Goal: Task Accomplishment & Management: Use online tool/utility

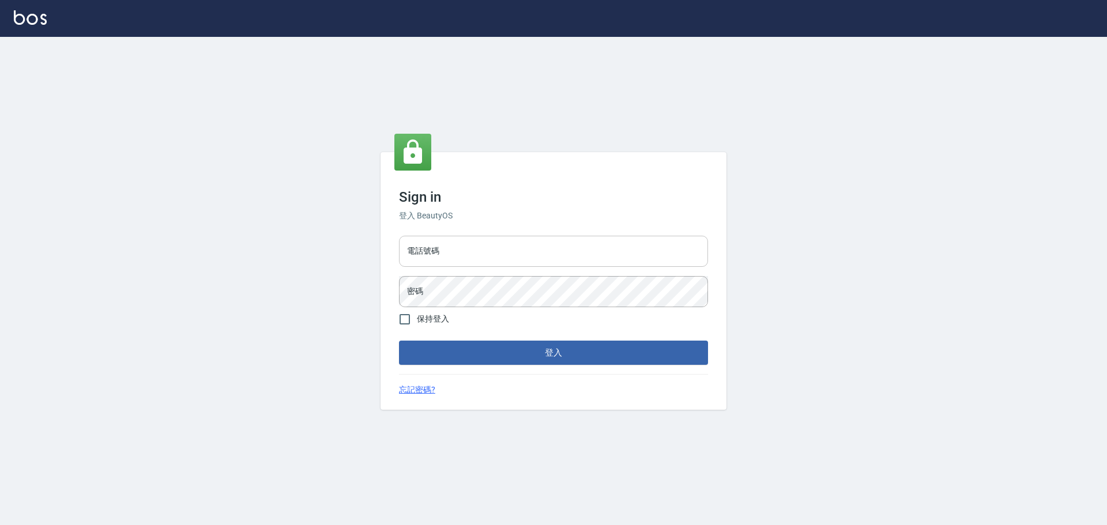
click at [463, 242] on input "電話號碼" at bounding box center [553, 251] width 309 height 31
type input "0989189977"
click at [399, 341] on button "登入" at bounding box center [553, 353] width 309 height 24
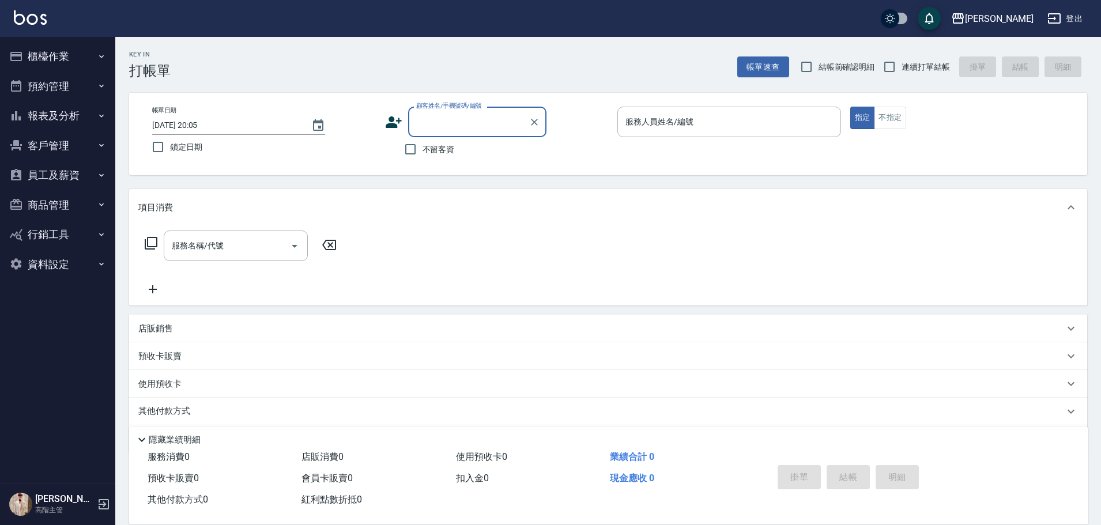
click at [439, 146] on span "不留客資" at bounding box center [439, 150] width 32 height 12
click at [423, 146] on input "不留客資" at bounding box center [410, 149] width 24 height 24
checkbox input "true"
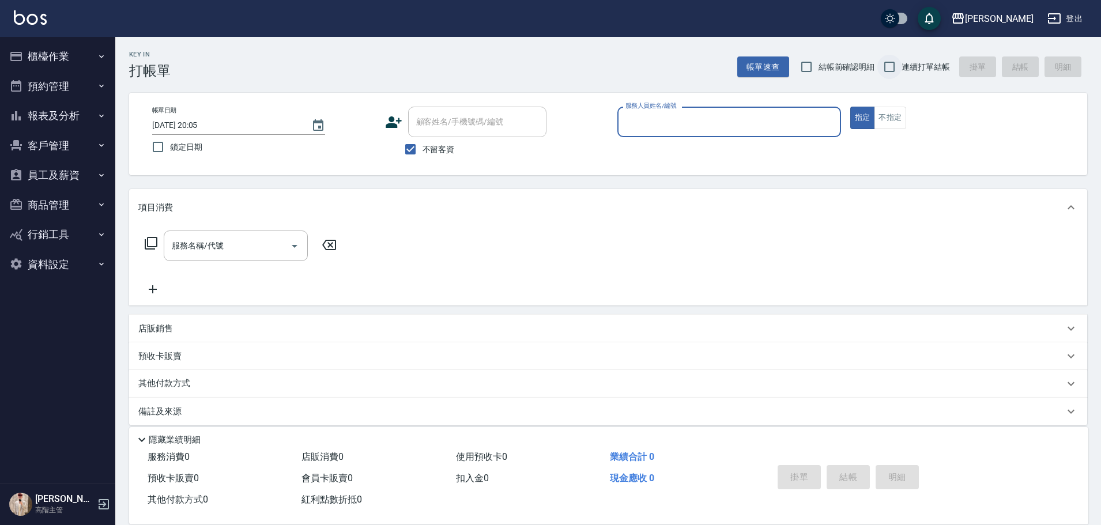
click at [901, 71] on input "連續打單結帳" at bounding box center [889, 67] width 24 height 24
checkbox input "true"
click at [740, 115] on input "服務人員姓名/編號" at bounding box center [729, 122] width 213 height 20
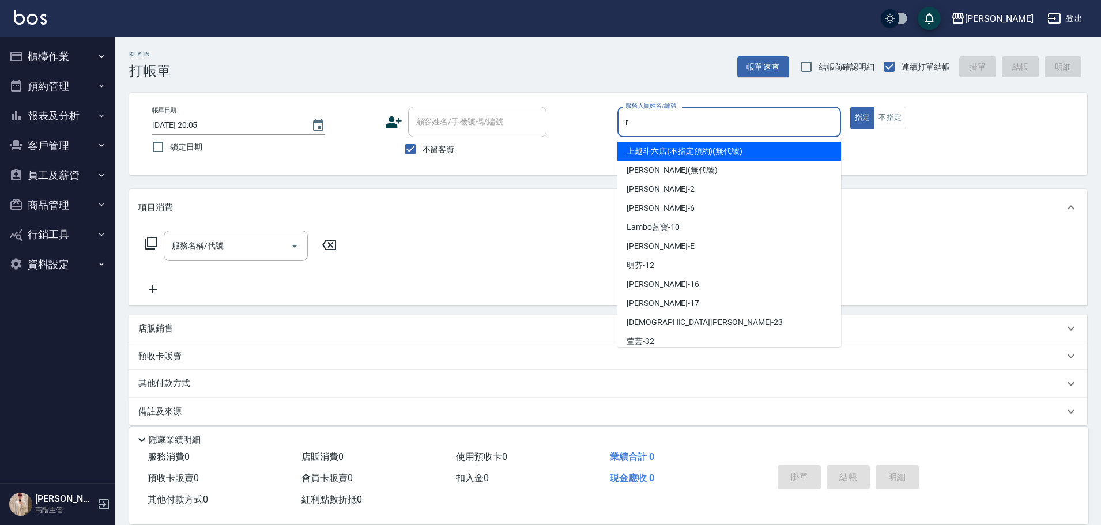
type input "[PERSON_NAME]"
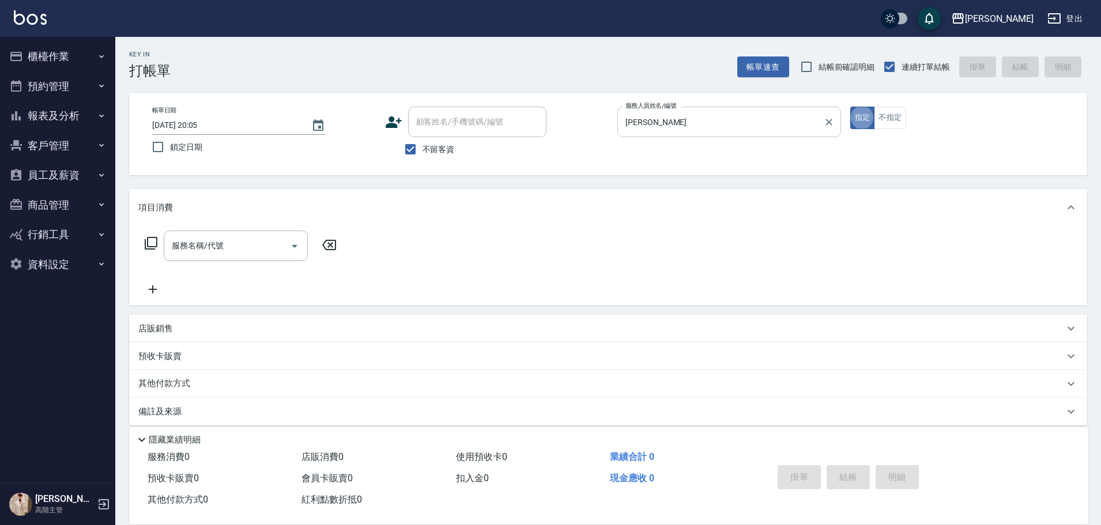
type button "true"
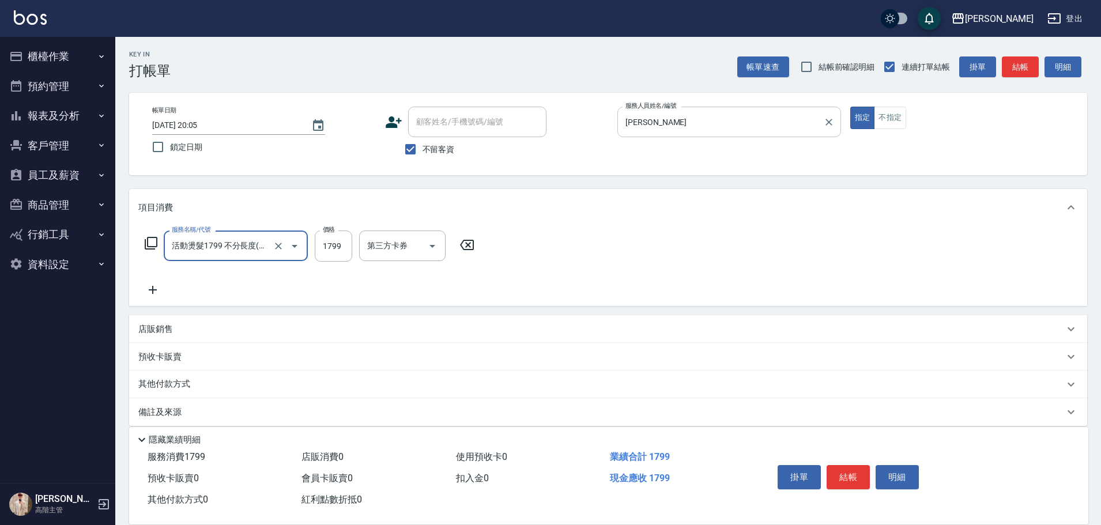
type input "活動燙髮1799 不分長度"
type input "2000"
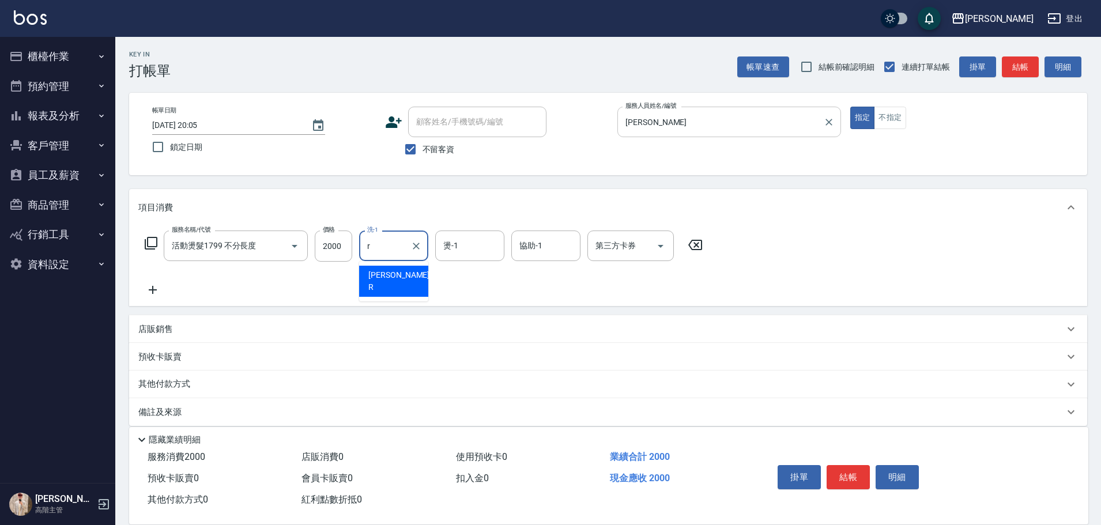
type input "[PERSON_NAME]"
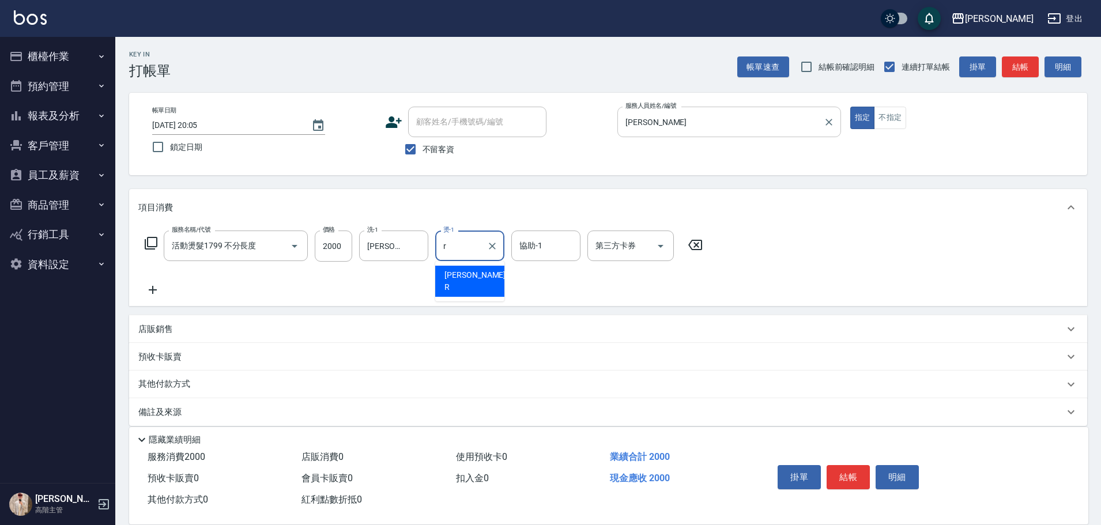
type input "[PERSON_NAME]"
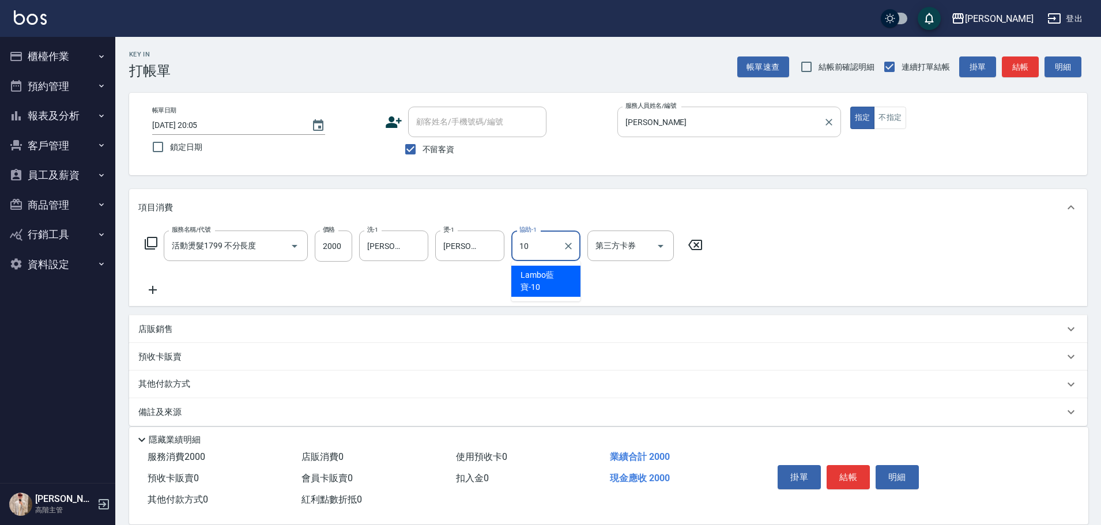
type input "Lambo藍寶-10"
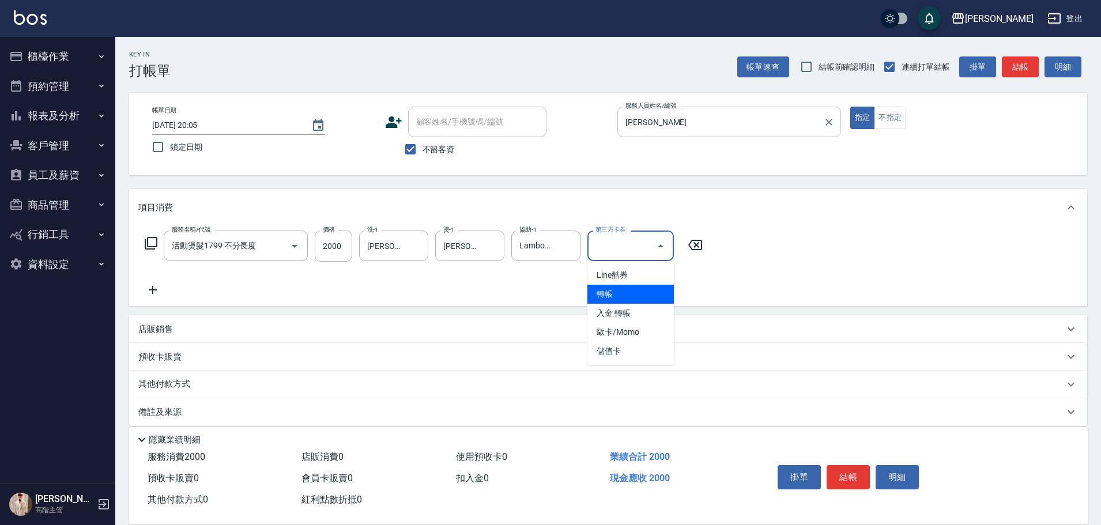
type input "轉帳"
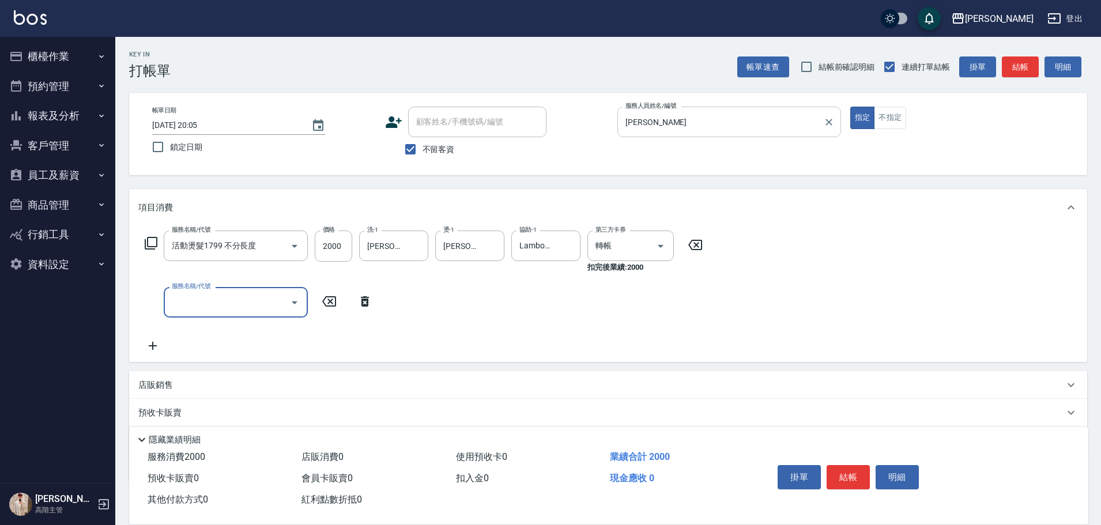
type input "R"
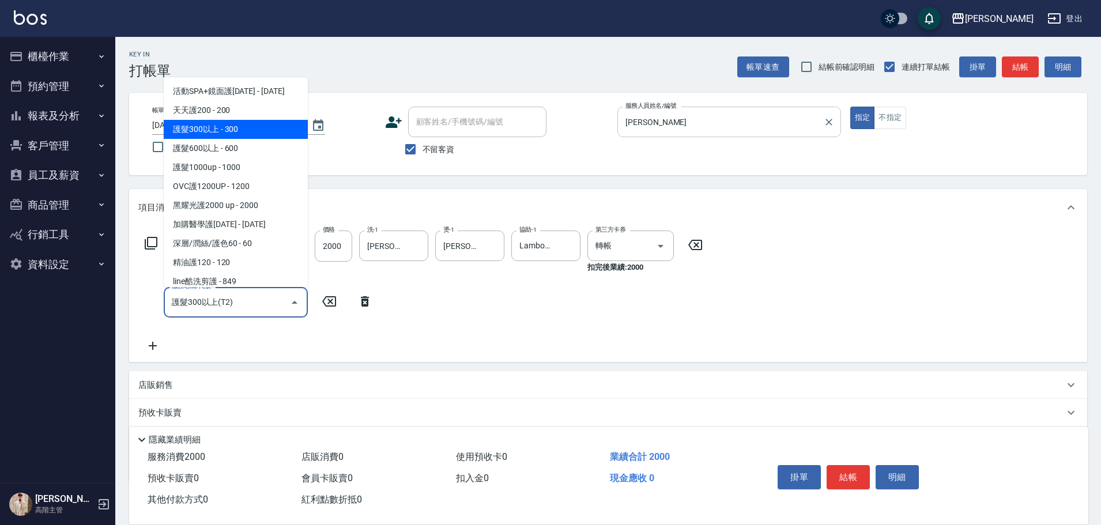
type input "護髮300以上(T2)"
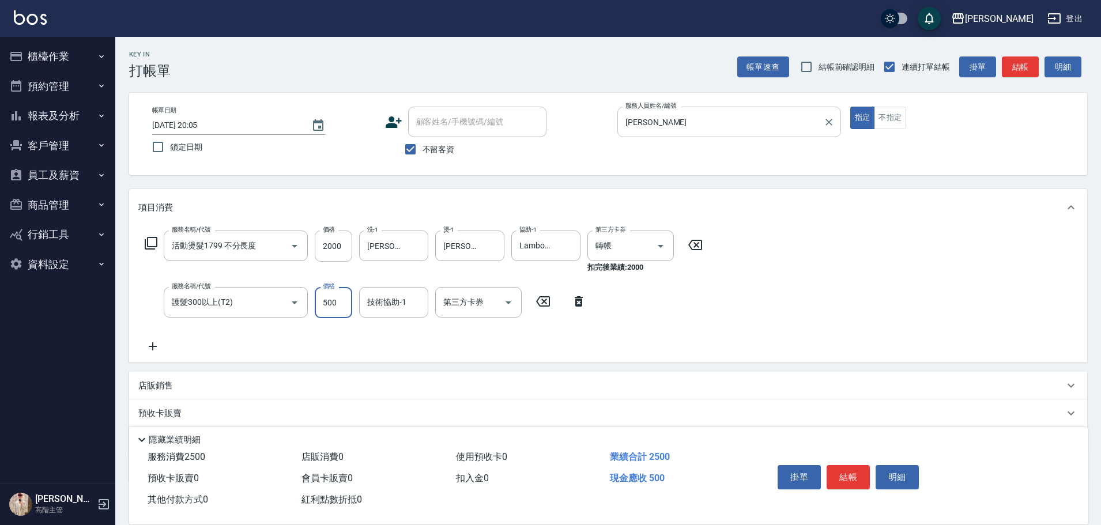
type input "500"
type input "[PERSON_NAME]"
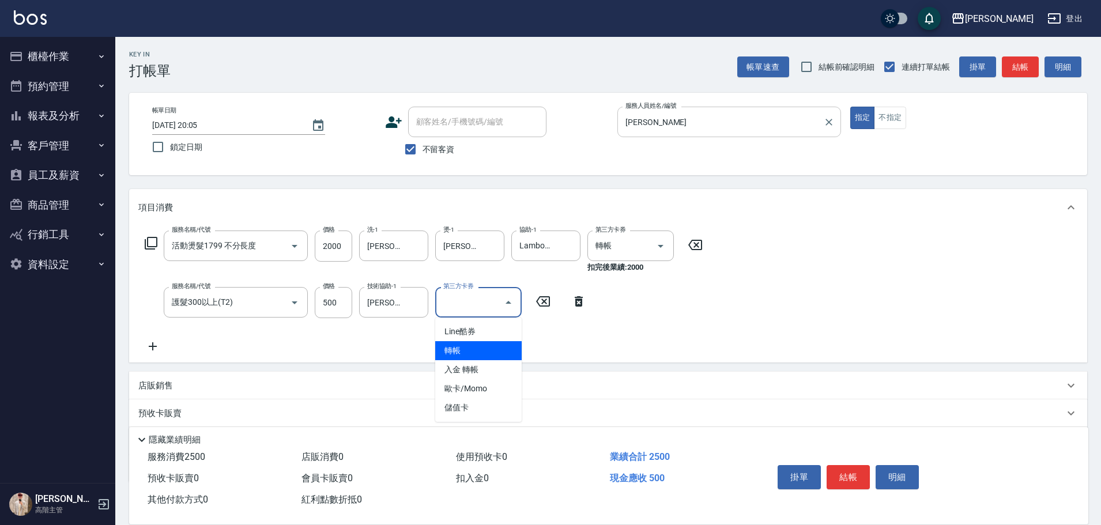
type input "轉帳"
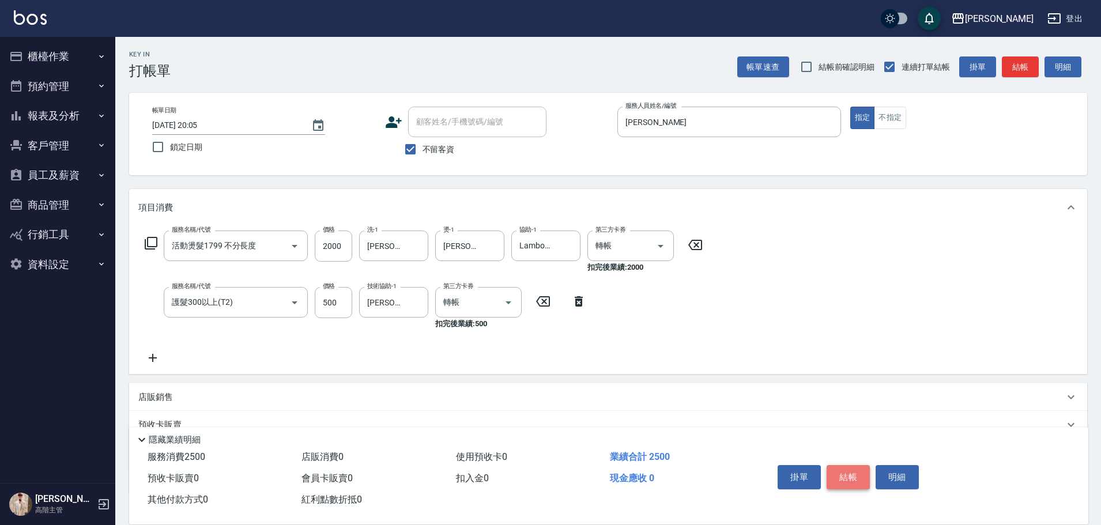
click at [847, 475] on button "結帳" at bounding box center [848, 477] width 43 height 24
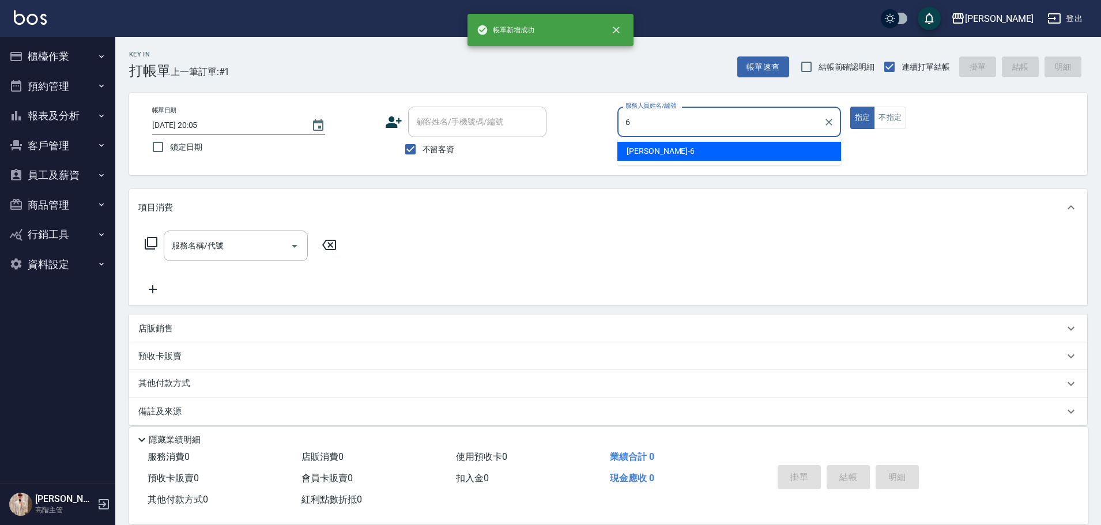
type input "[PERSON_NAME]-6"
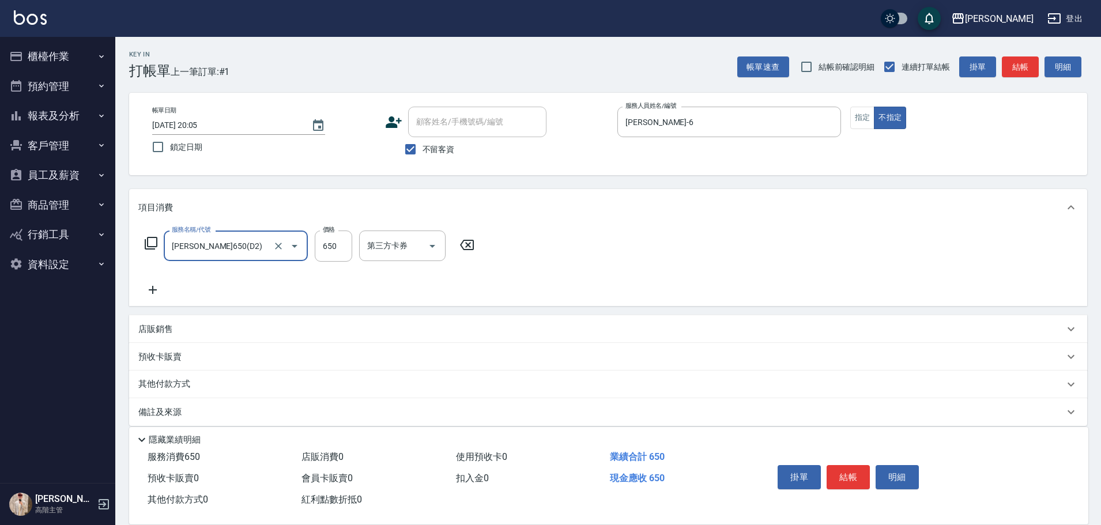
type input "[PERSON_NAME]650(D2)"
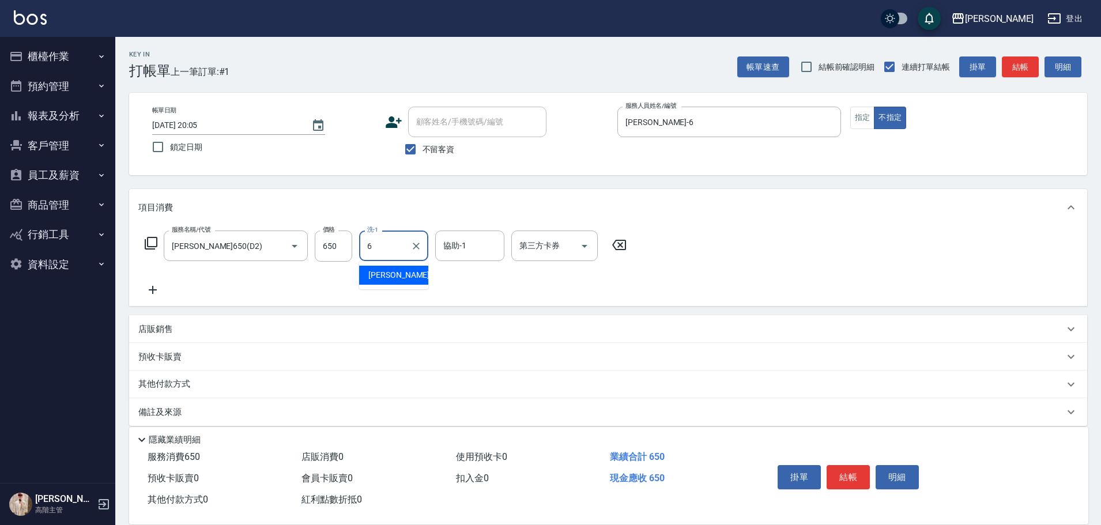
type input "[PERSON_NAME]-6"
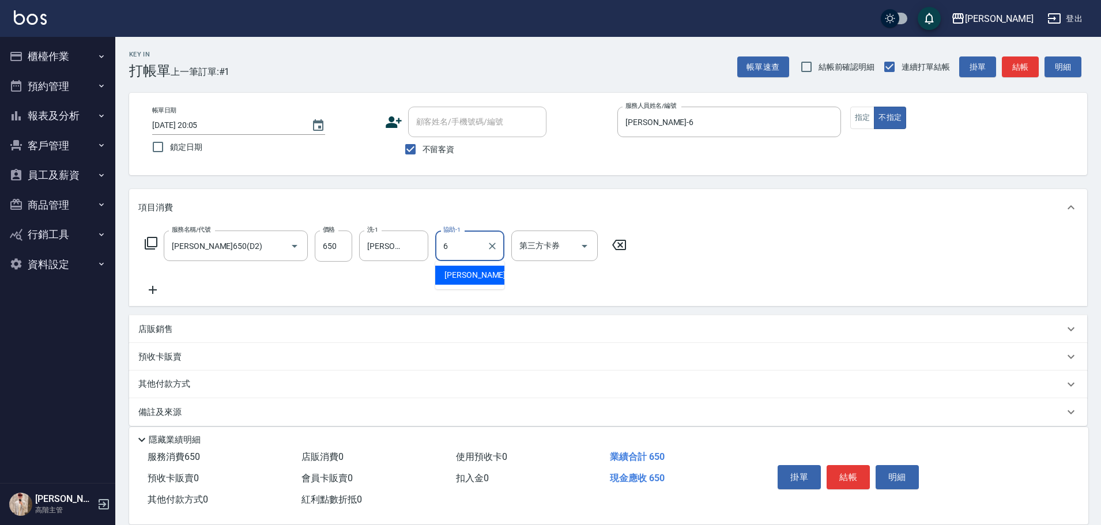
type input "[PERSON_NAME]-6"
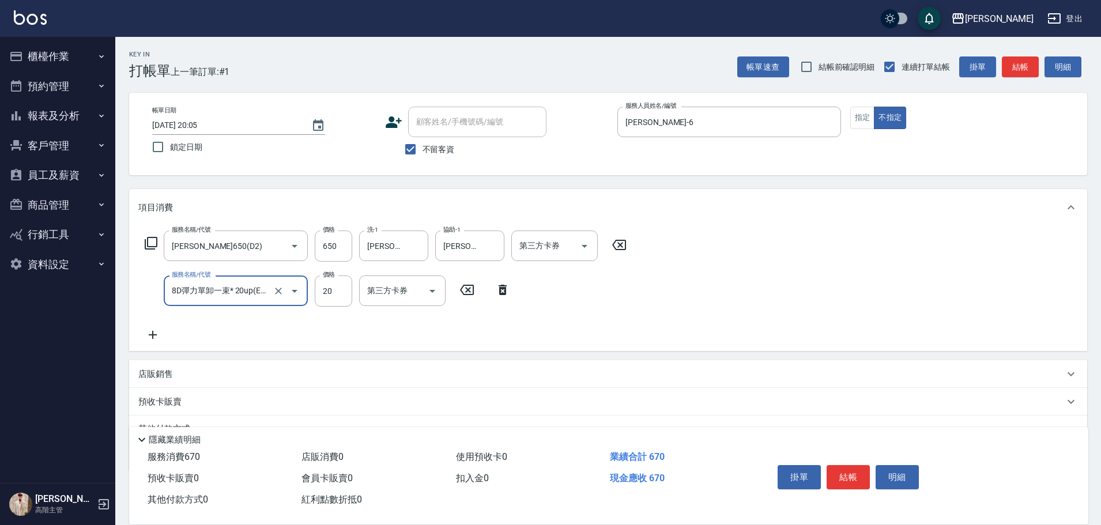
type input "8D彈力單卸一束* 20up(E10)"
type input "2490"
click at [844, 472] on button "結帳" at bounding box center [848, 477] width 43 height 24
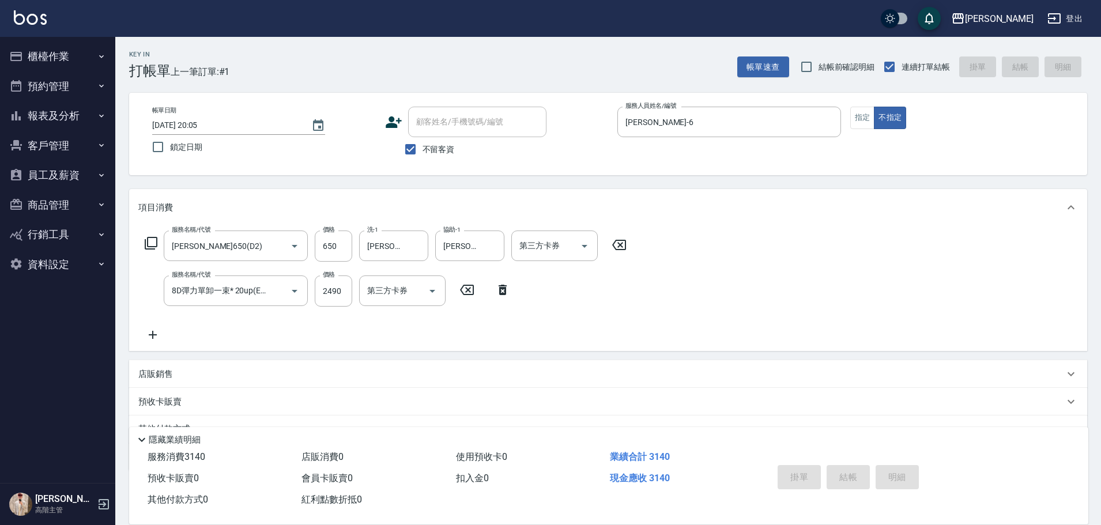
type input "[DATE] 20:06"
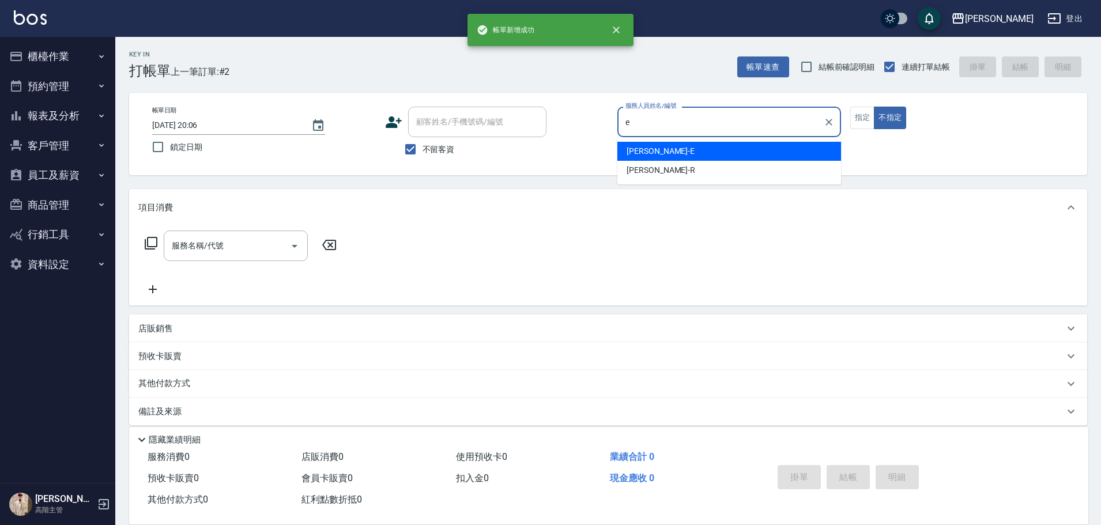
type input "e"
type button "false"
type input "[PERSON_NAME]"
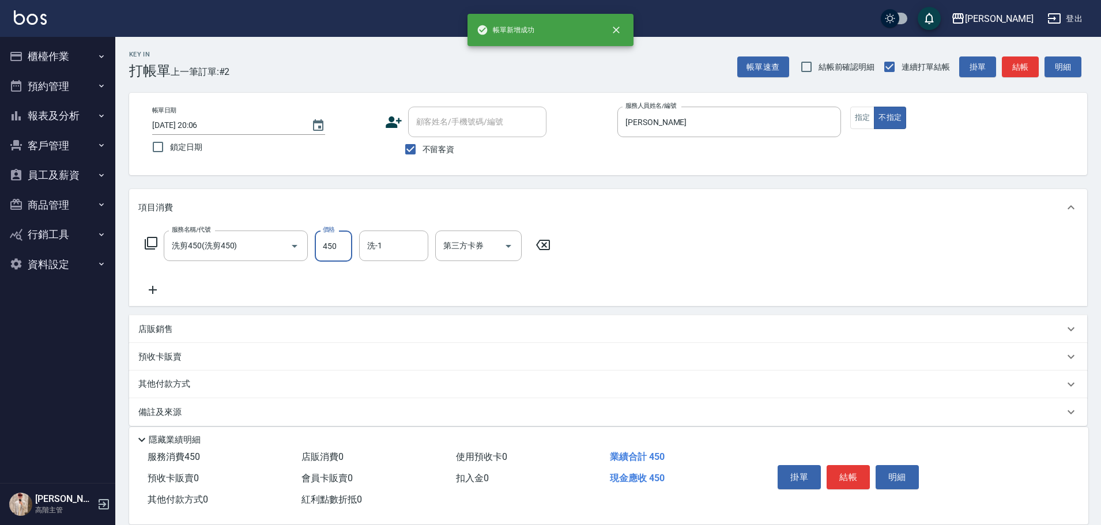
type input "洗剪450"
type input "[PERSON_NAME]"
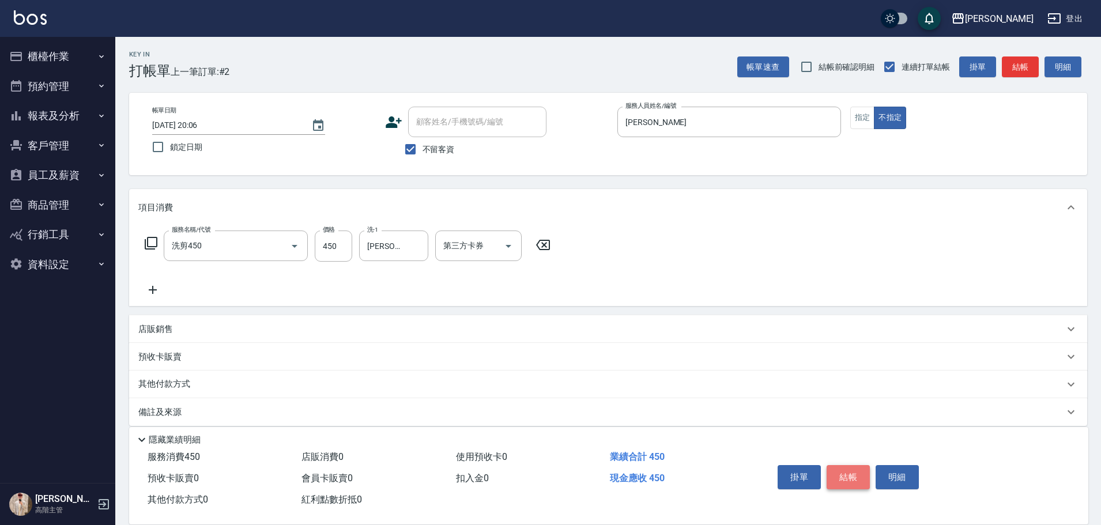
click at [841, 476] on button "結帳" at bounding box center [848, 477] width 43 height 24
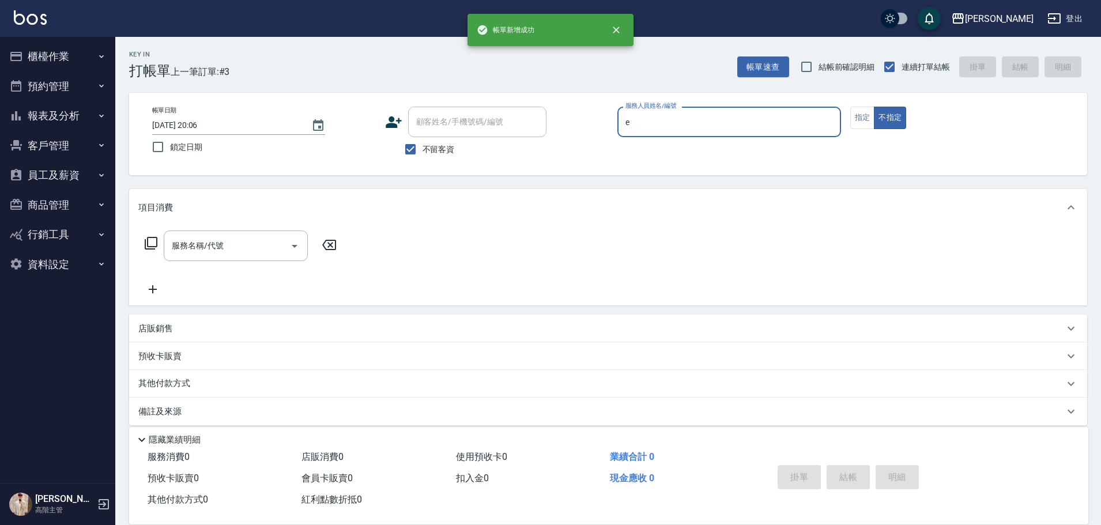
type input "[PERSON_NAME]"
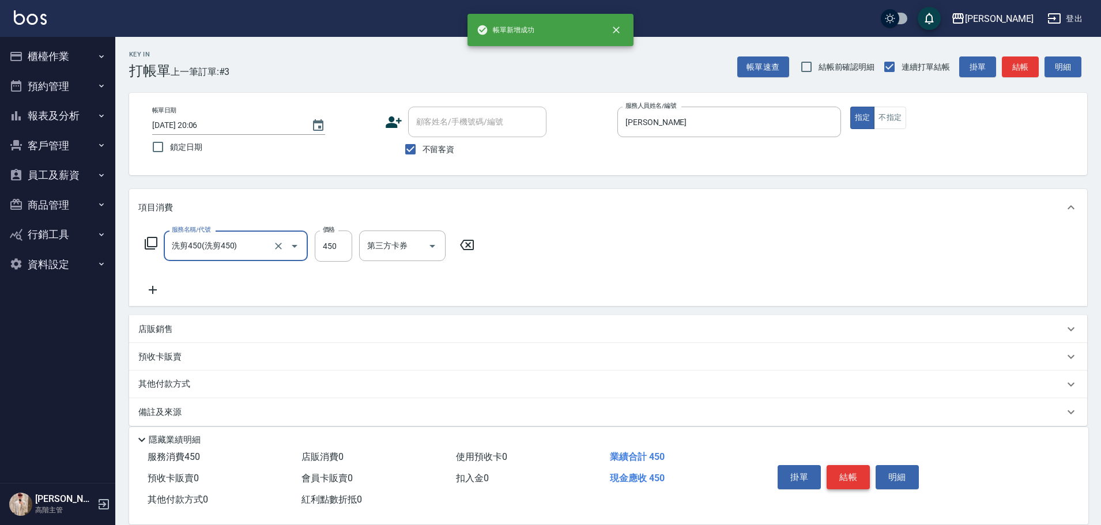
type input "洗剪450"
type input "[PERSON_NAME]"
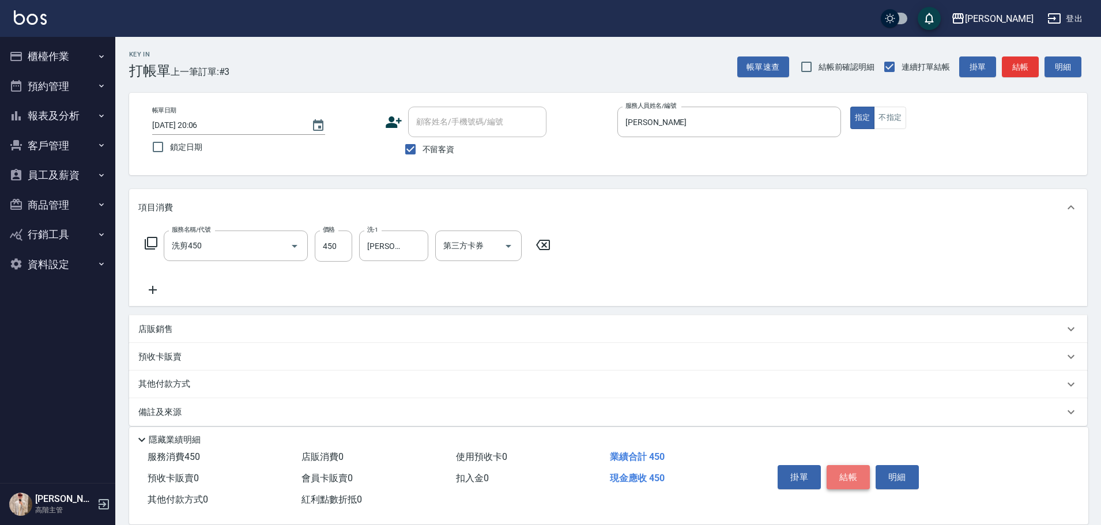
click at [841, 476] on button "結帳" at bounding box center [848, 477] width 43 height 24
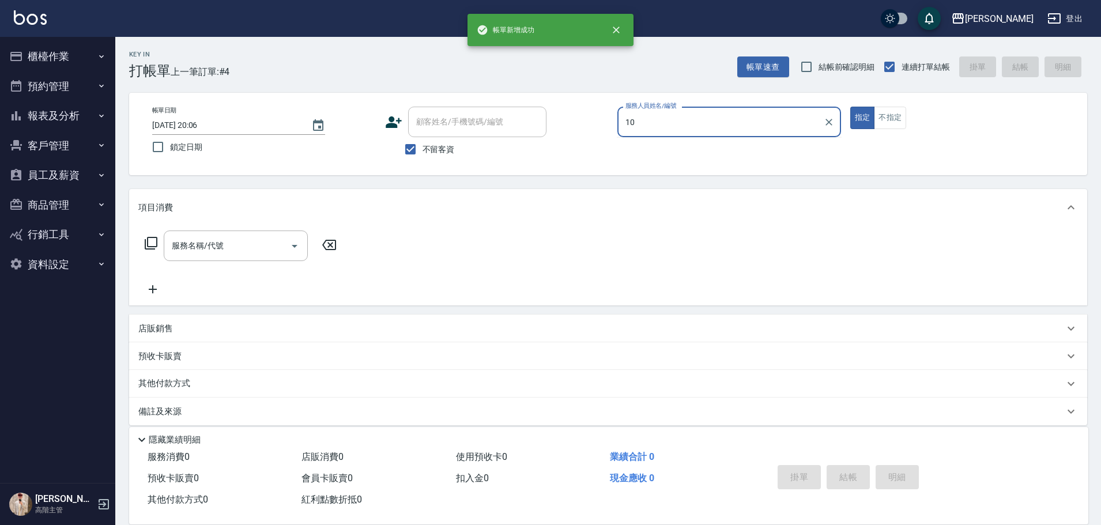
type input "Lambo藍寶-10"
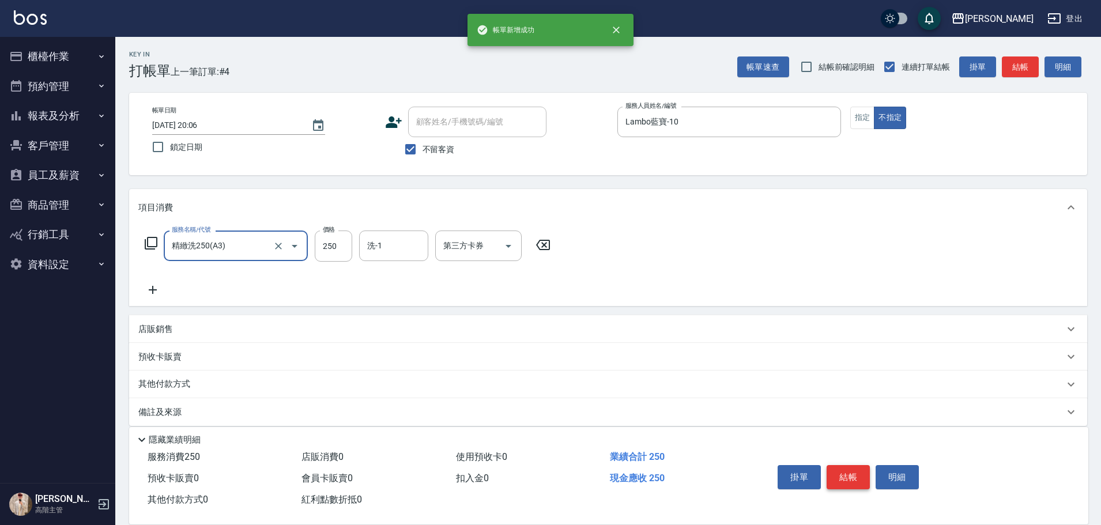
type input "精緻洗250(A3)"
type input "Lambo藍寶-10"
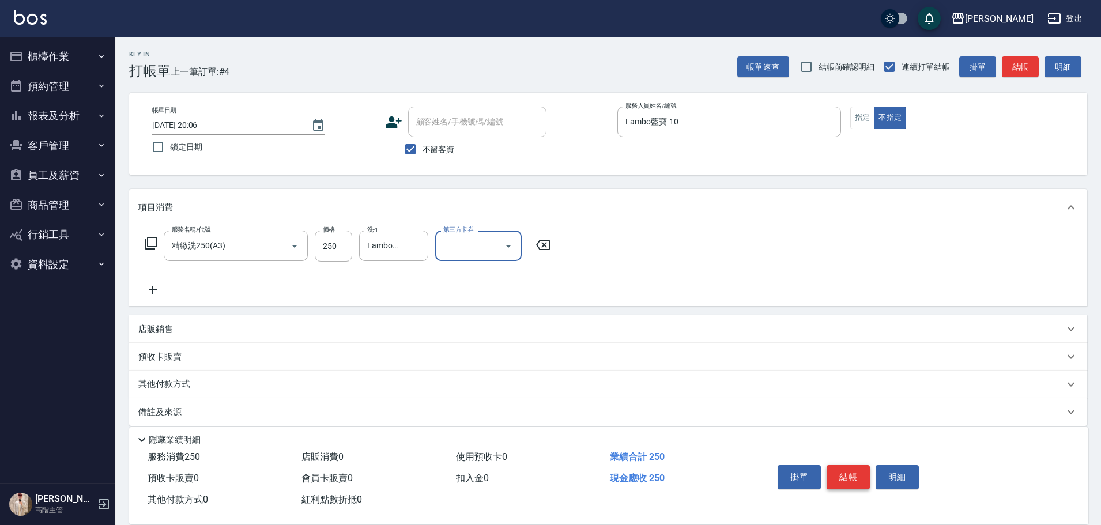
click at [841, 476] on button "結帳" at bounding box center [848, 477] width 43 height 24
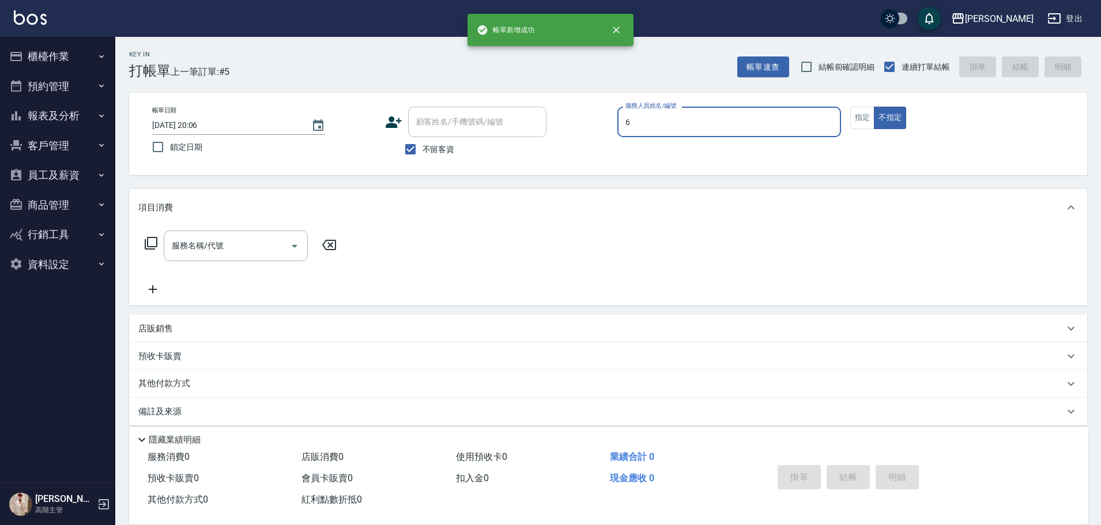
type input "[PERSON_NAME]-6"
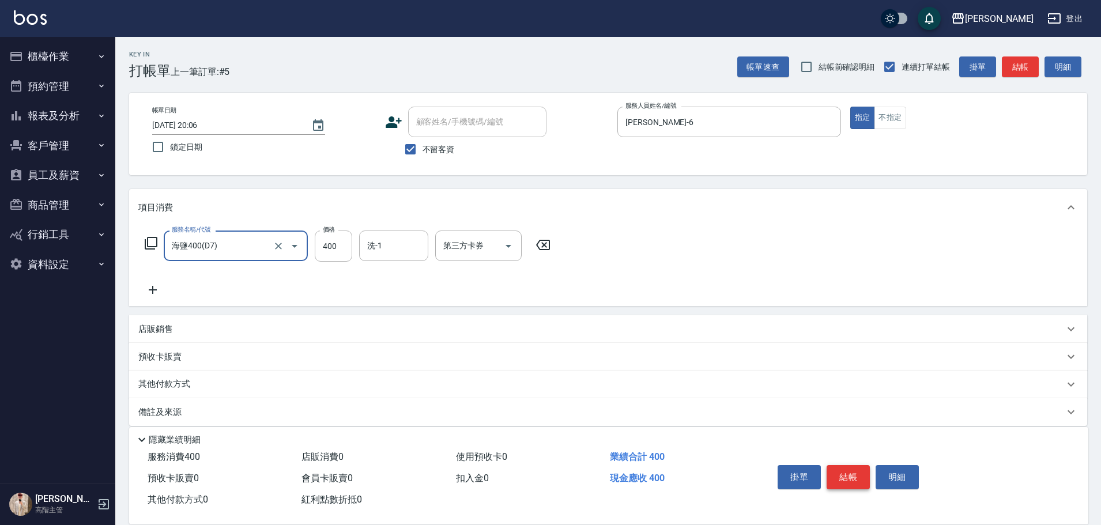
type input "海鹽400(D7)"
type input "450"
type input "[PERSON_NAME]-6"
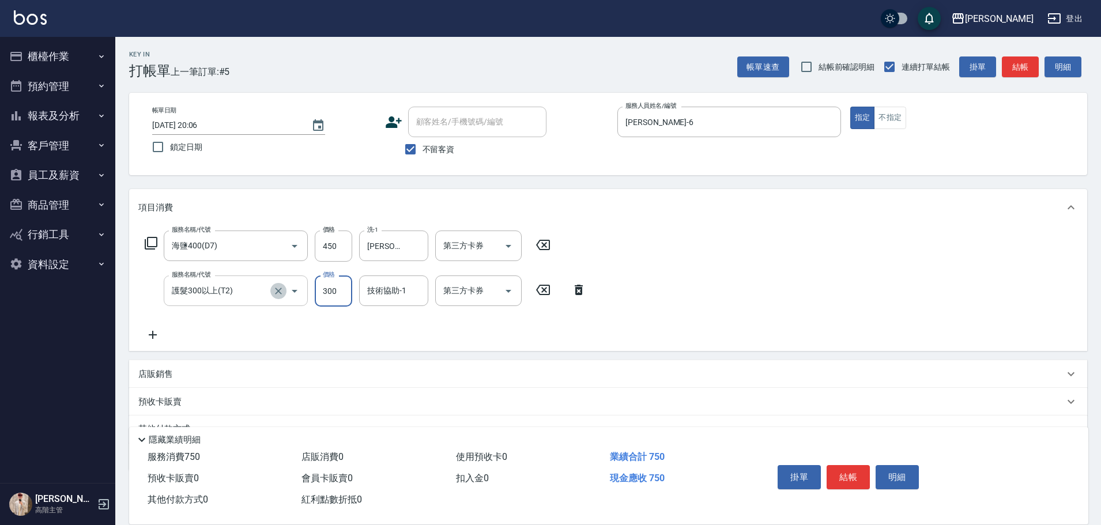
click at [283, 293] on icon "Clear" at bounding box center [279, 291] width 12 height 12
type input "護髮300以上(T2)"
click at [277, 292] on icon "Clear" at bounding box center [279, 291] width 12 height 12
type input "護髮600以上([MEDICAL_DATA])"
type input "800"
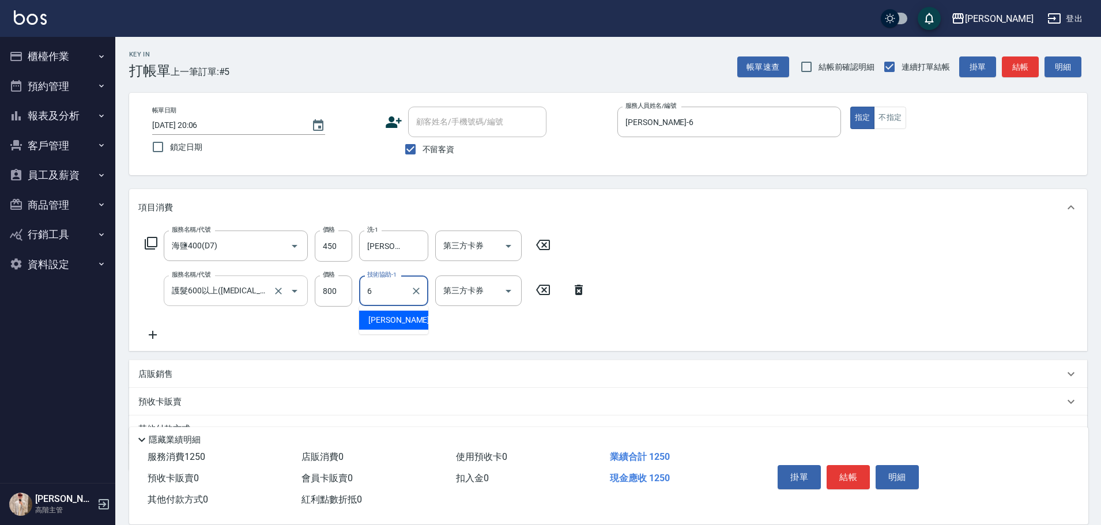
type input "[PERSON_NAME]-6"
click at [844, 468] on button "結帳" at bounding box center [848, 477] width 43 height 24
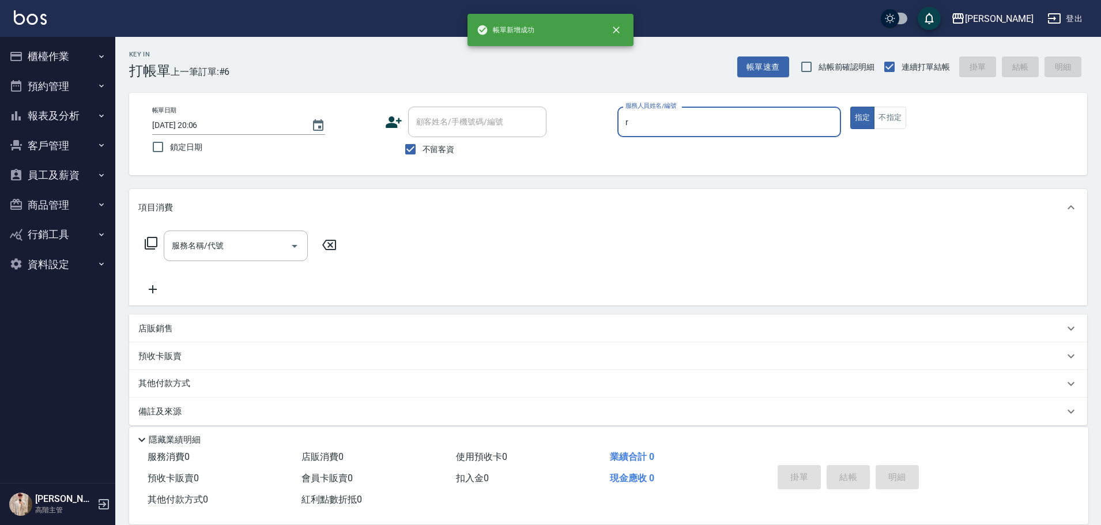
type input "[PERSON_NAME]"
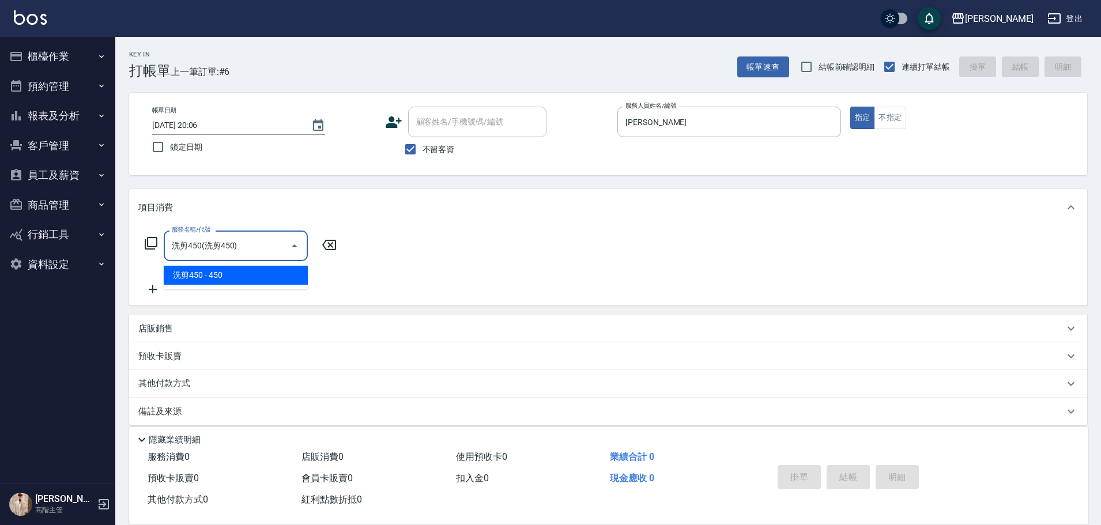
type input "洗剪450"
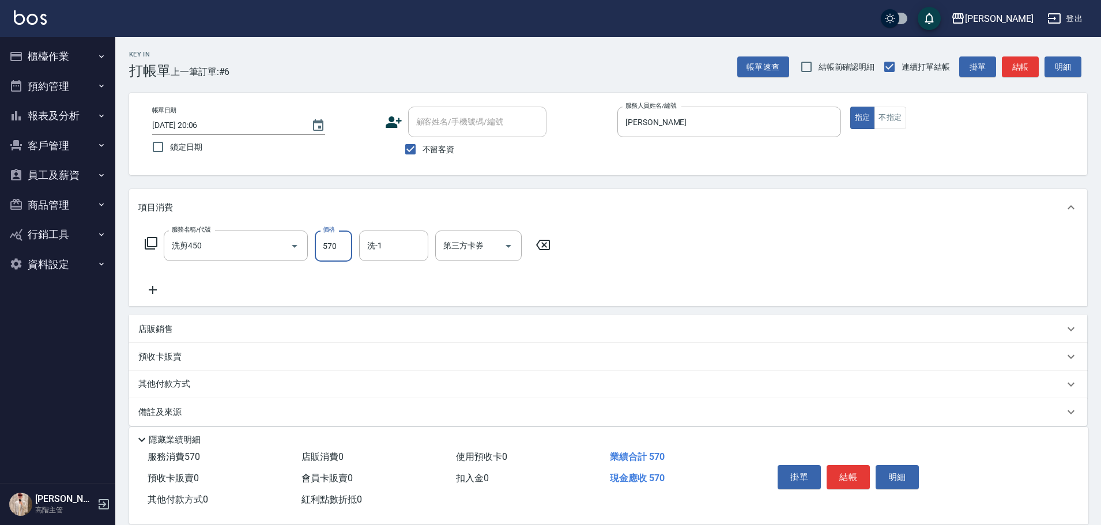
type input "570"
type input "[PERSON_NAME]"
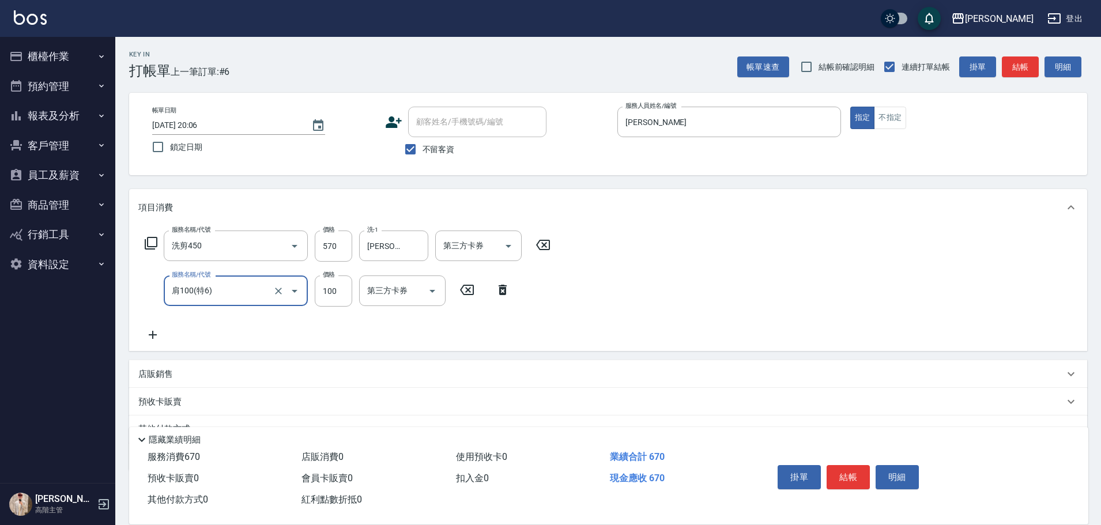
type input "肩100(特6)"
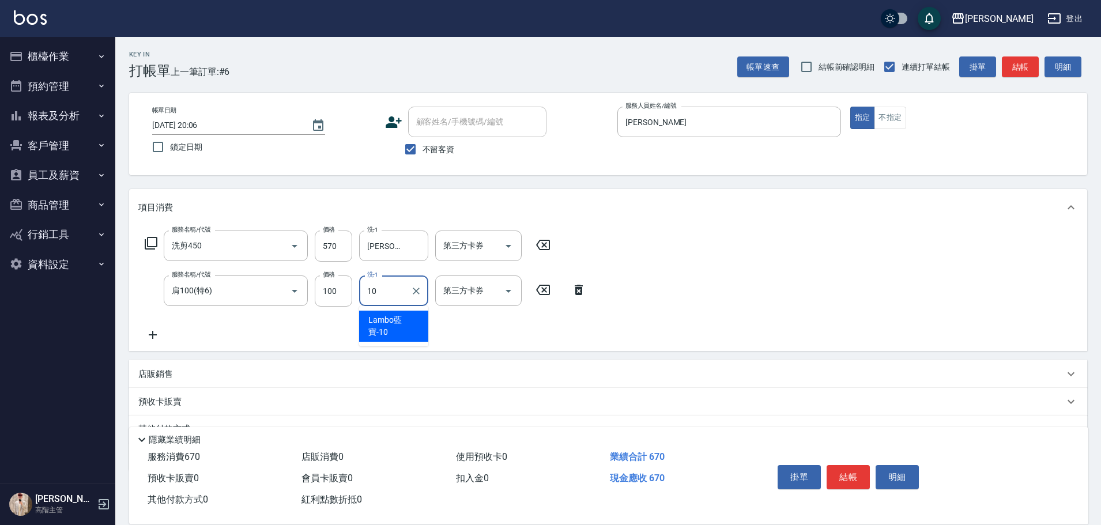
type input "Lambo藍寶-10"
click at [846, 474] on button "結帳" at bounding box center [848, 477] width 43 height 24
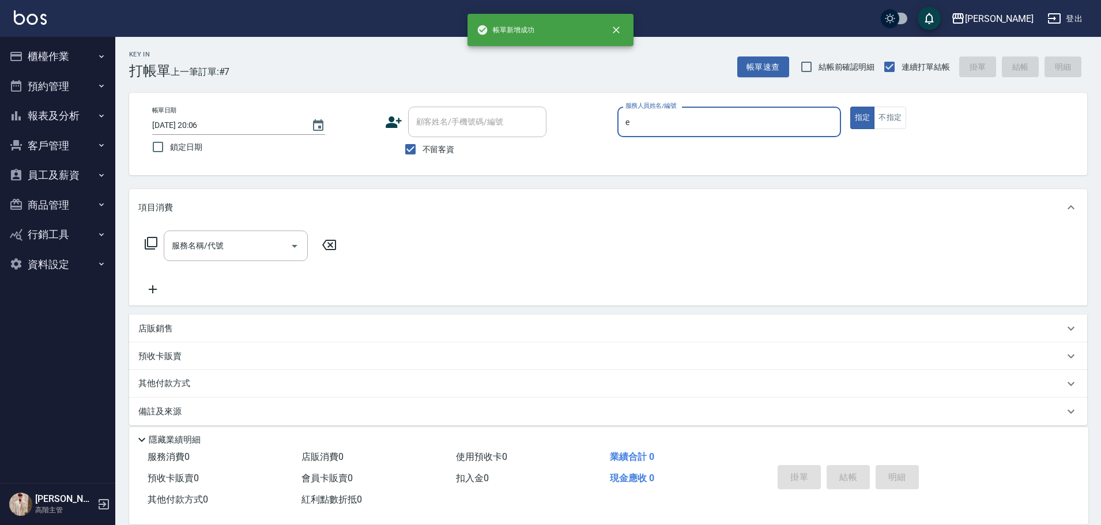
type input "[PERSON_NAME]"
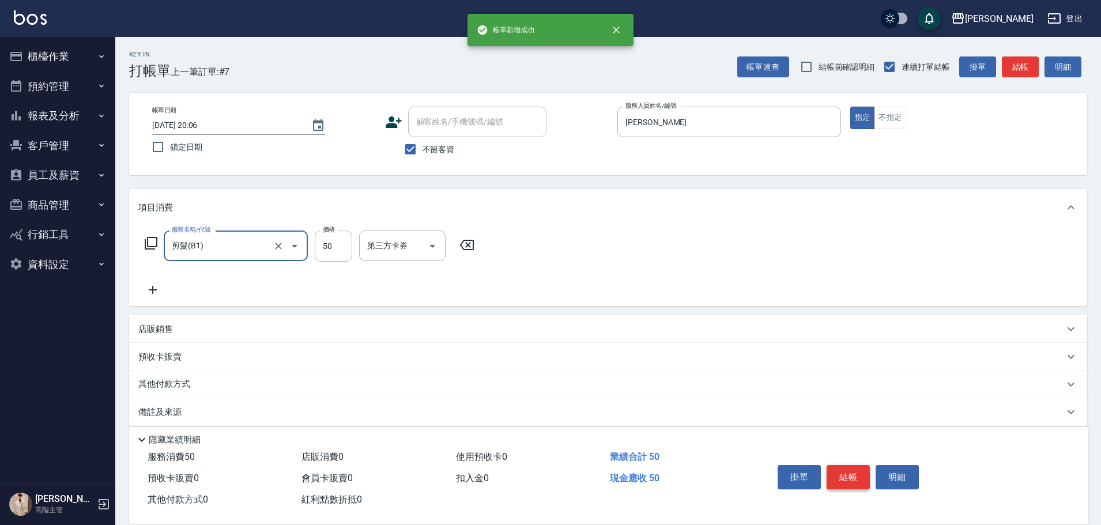
type input "剪髮(B1)"
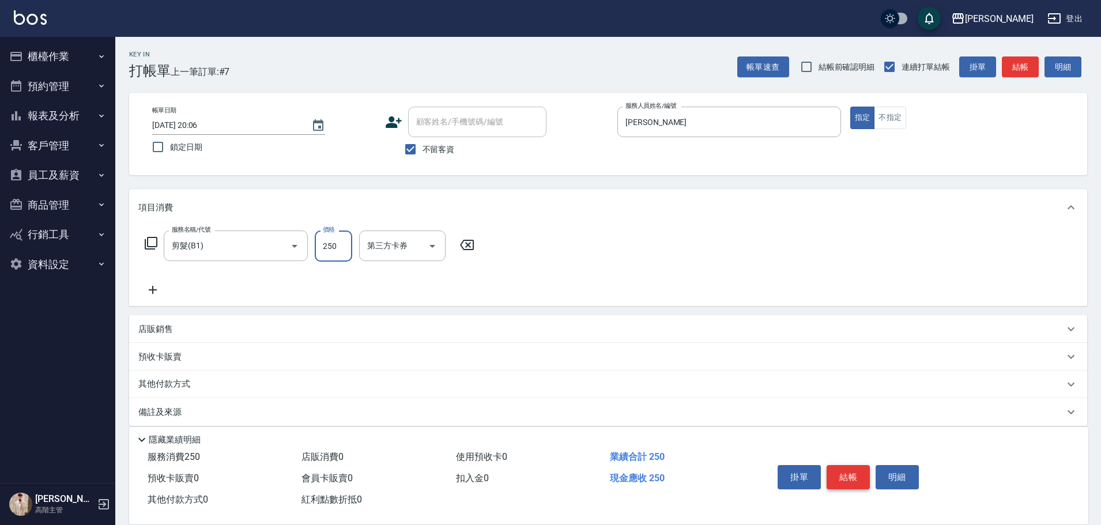
type input "250"
click at [846, 474] on button "結帳" at bounding box center [848, 477] width 43 height 24
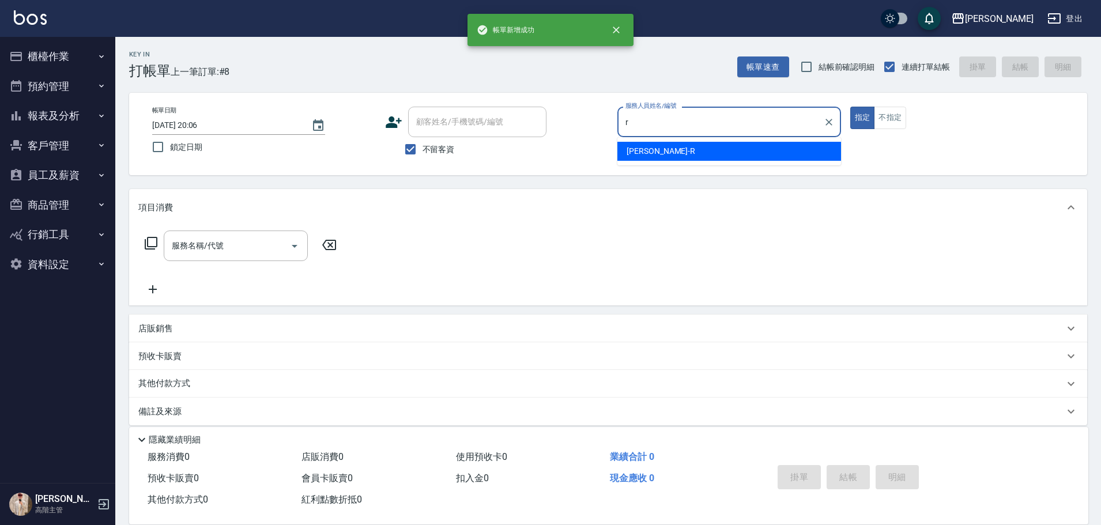
type input "[PERSON_NAME]"
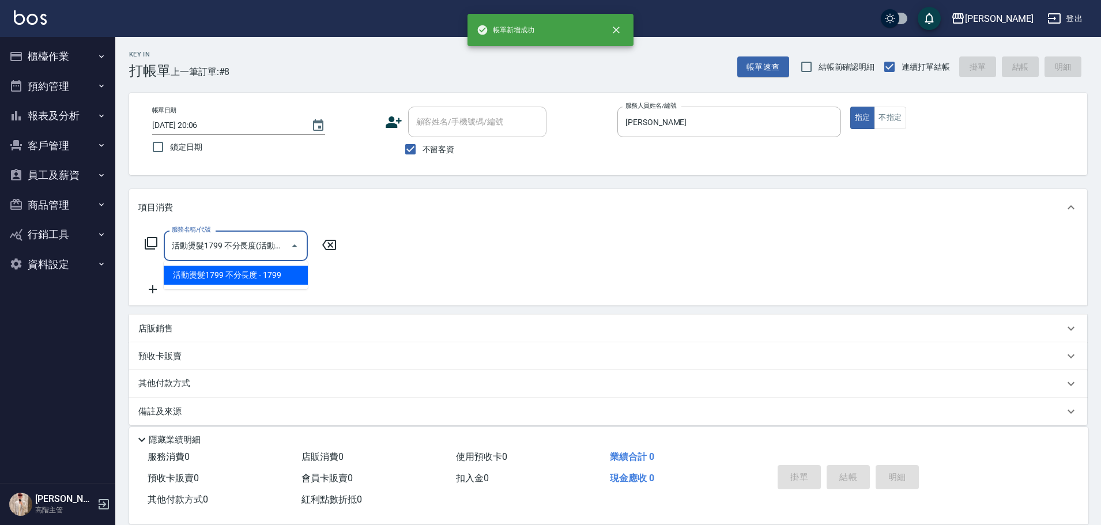
type input "活動燙髮1799 不分長度"
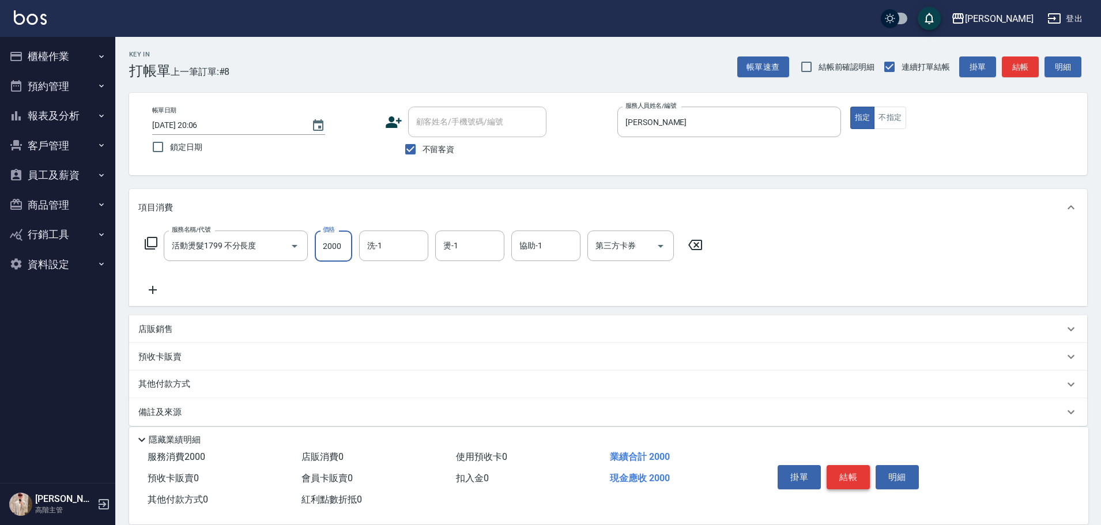
type input "2000"
type input "[PERSON_NAME]"
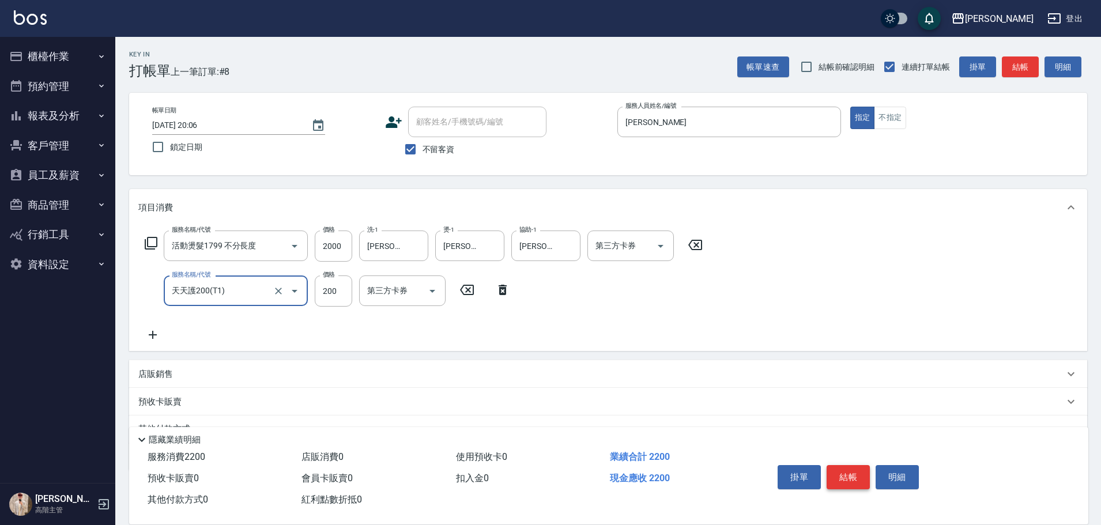
type input "天天護200(T1)"
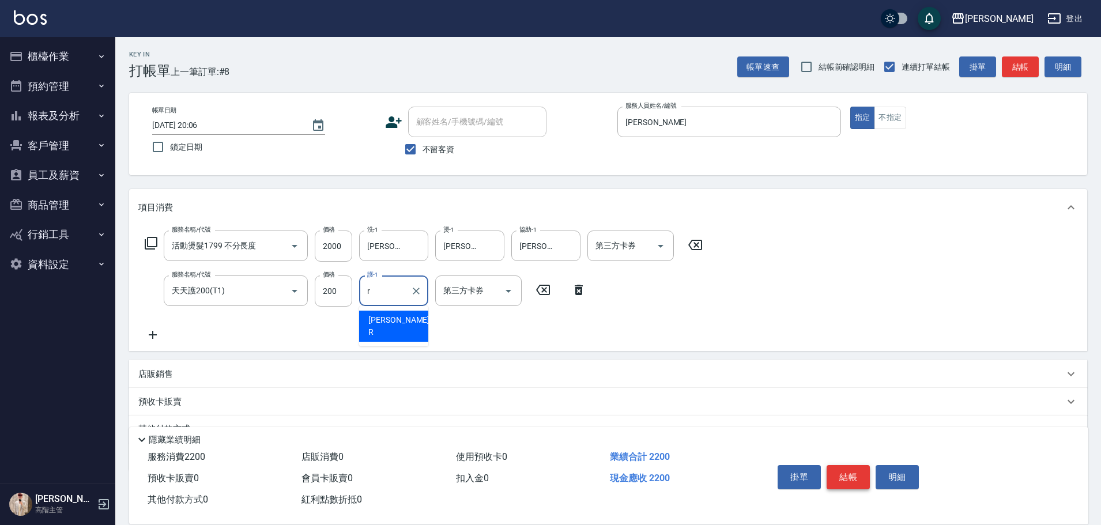
type input "[PERSON_NAME]"
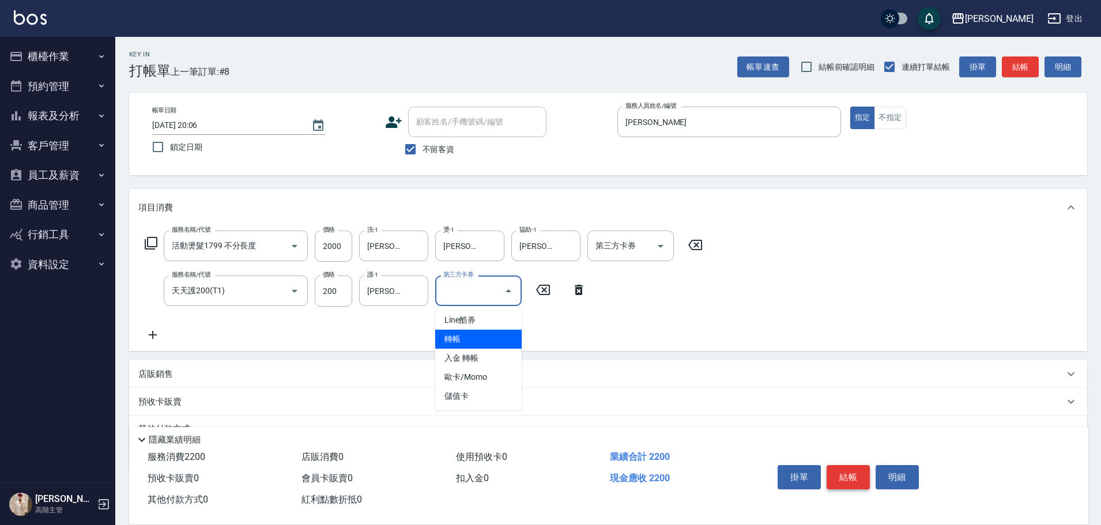
type input "轉帳"
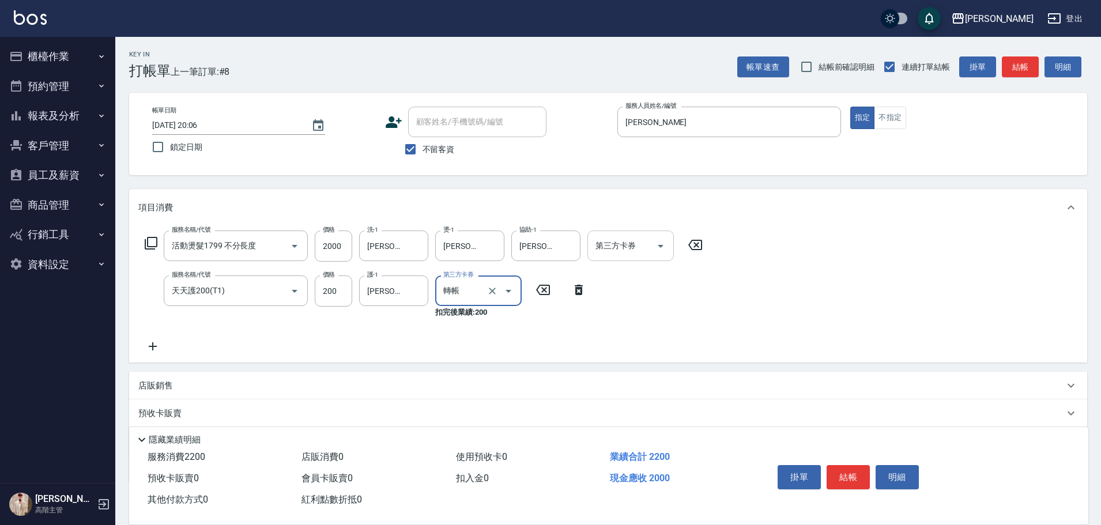
click at [644, 246] on input "第三方卡券" at bounding box center [622, 246] width 59 height 20
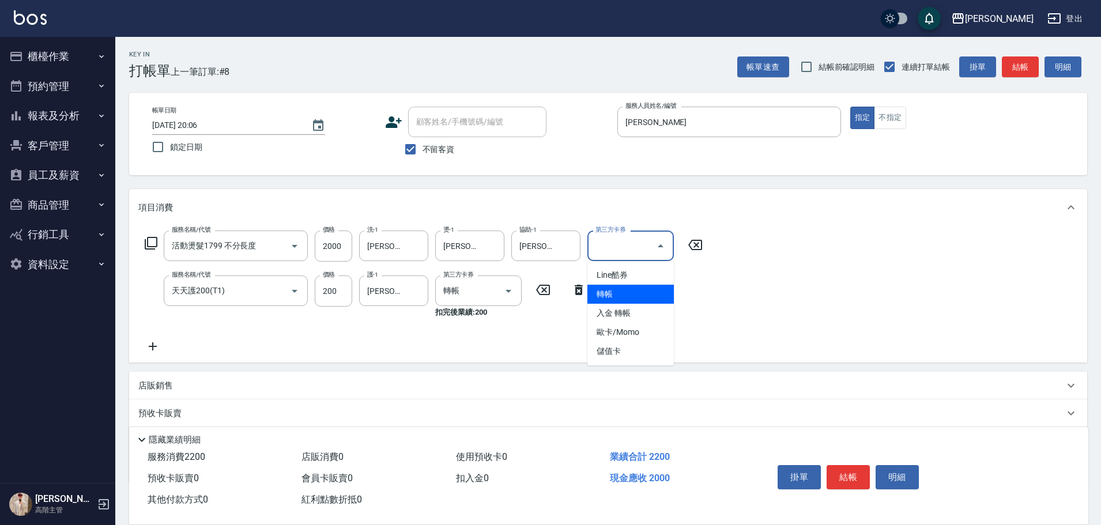
click at [639, 292] on span "轉帳" at bounding box center [630, 294] width 86 height 19
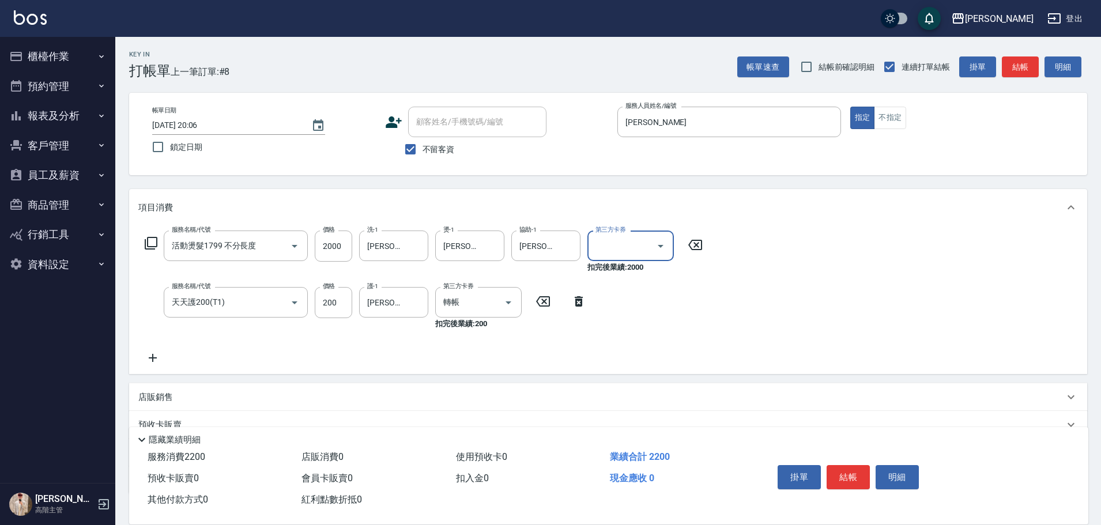
type input "轉帳"
click at [846, 476] on button "結帳" at bounding box center [848, 477] width 43 height 24
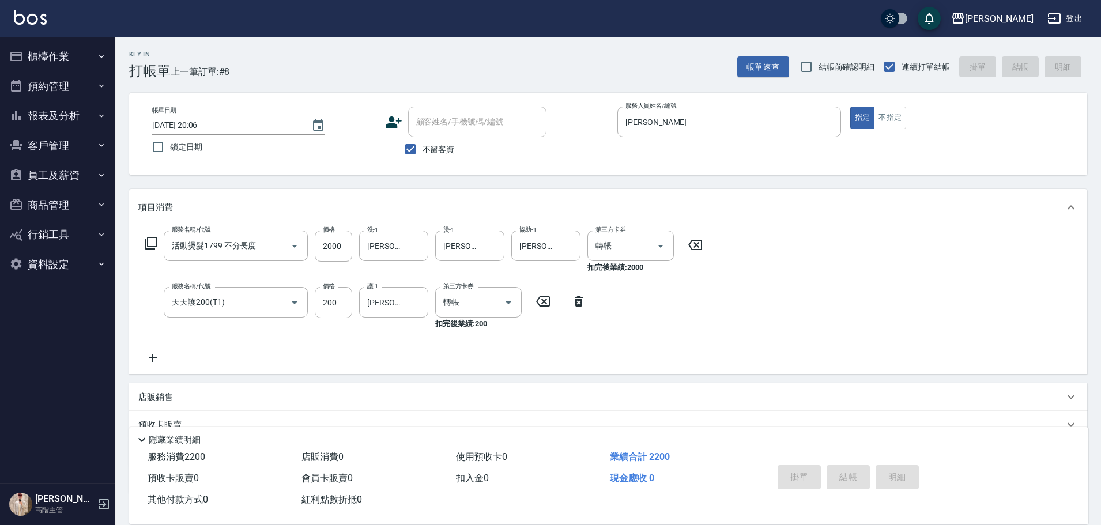
type input "[DATE] 20:07"
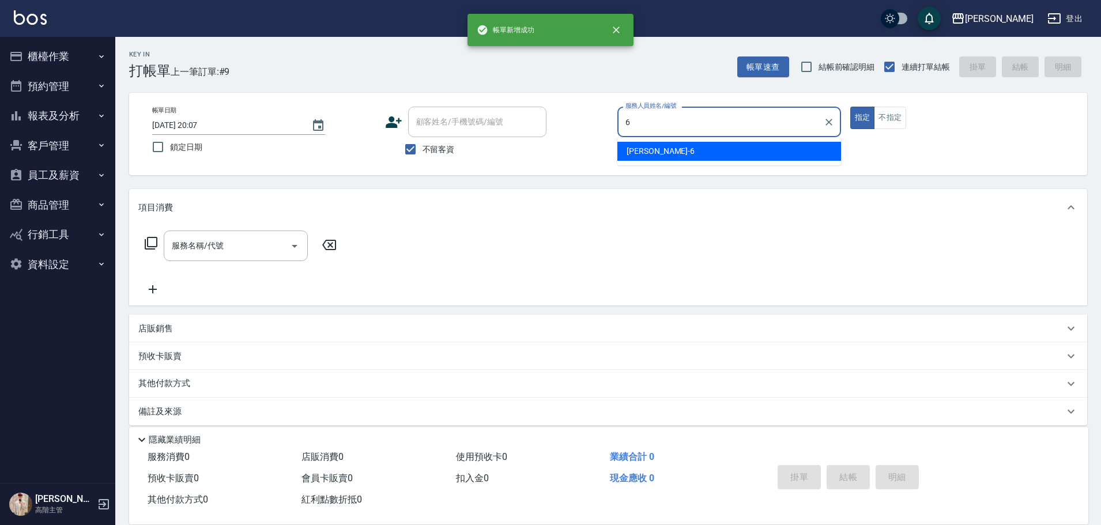
type input "[PERSON_NAME]-6"
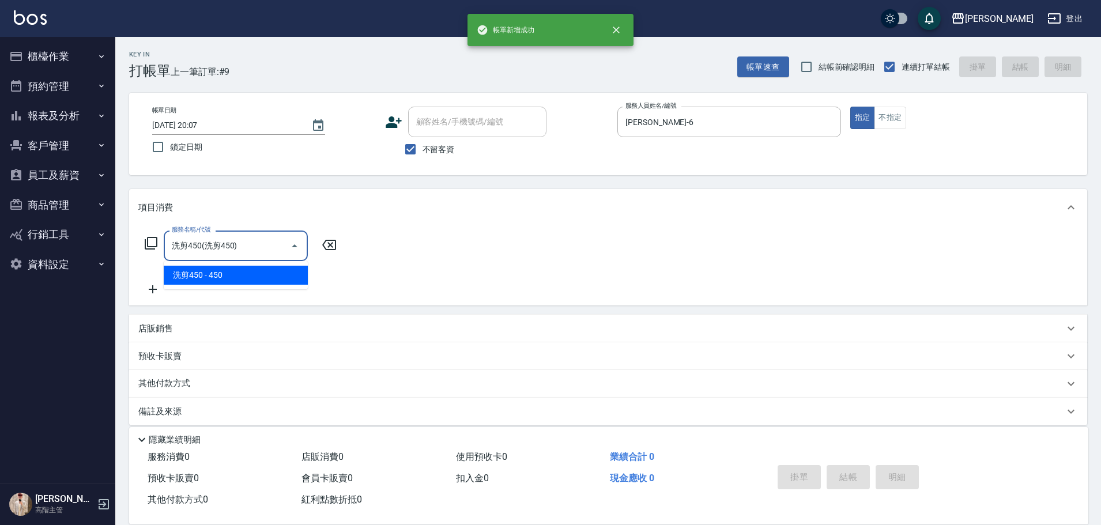
type input "洗剪450"
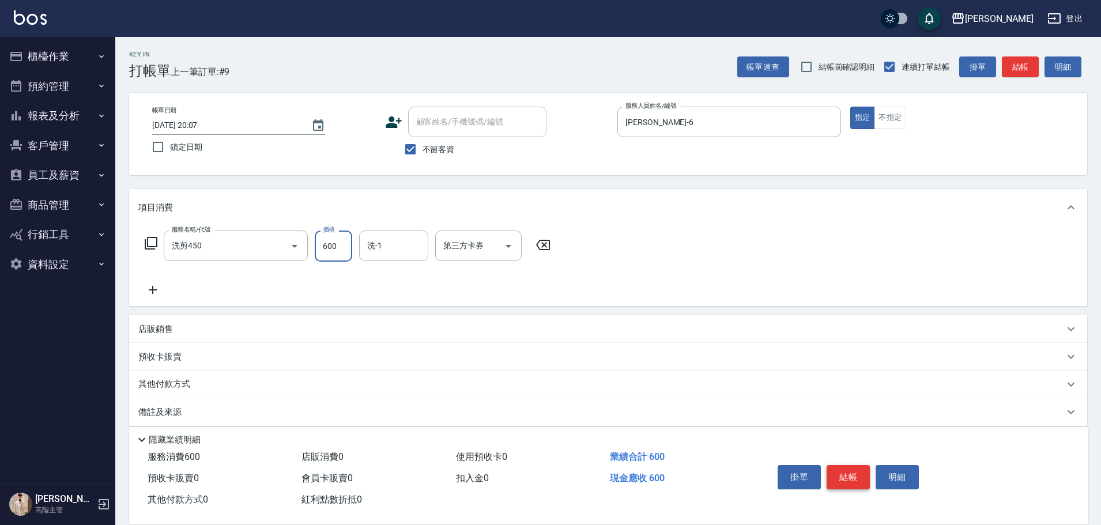
type input "600"
type input "[PERSON_NAME]-6"
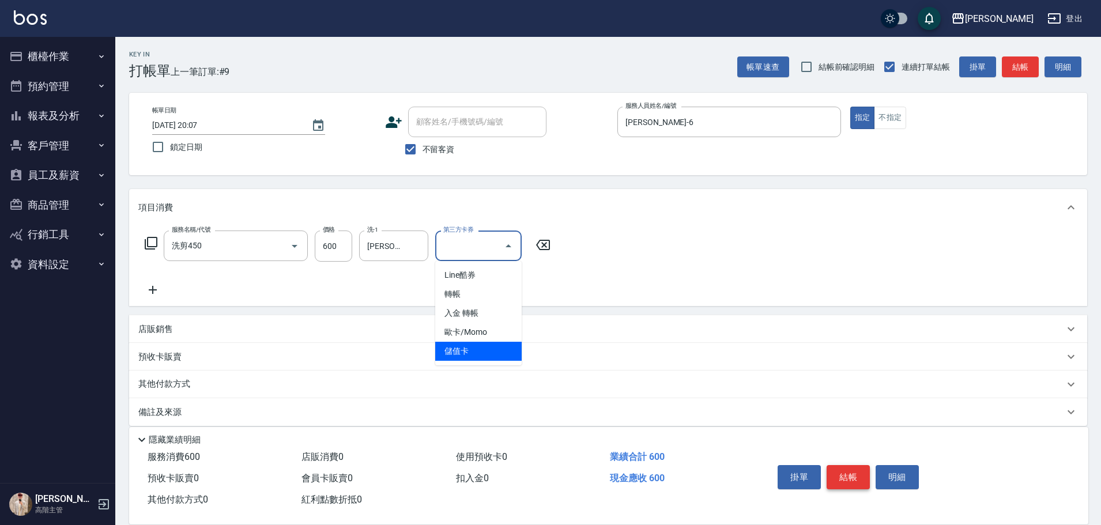
type input "儲值卡"
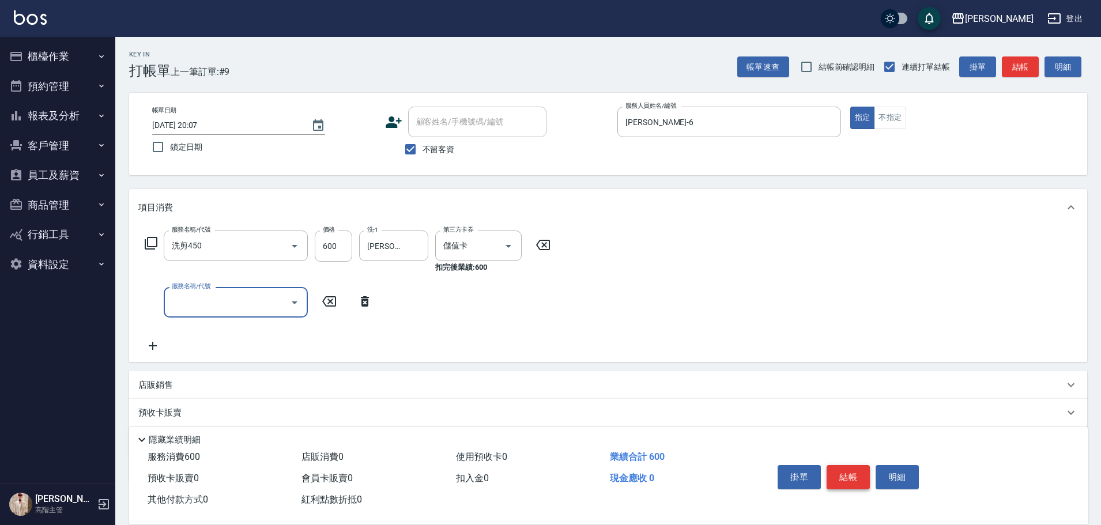
type input "ㄏ"
type input "下"
type input "夏柚洗60(特3)"
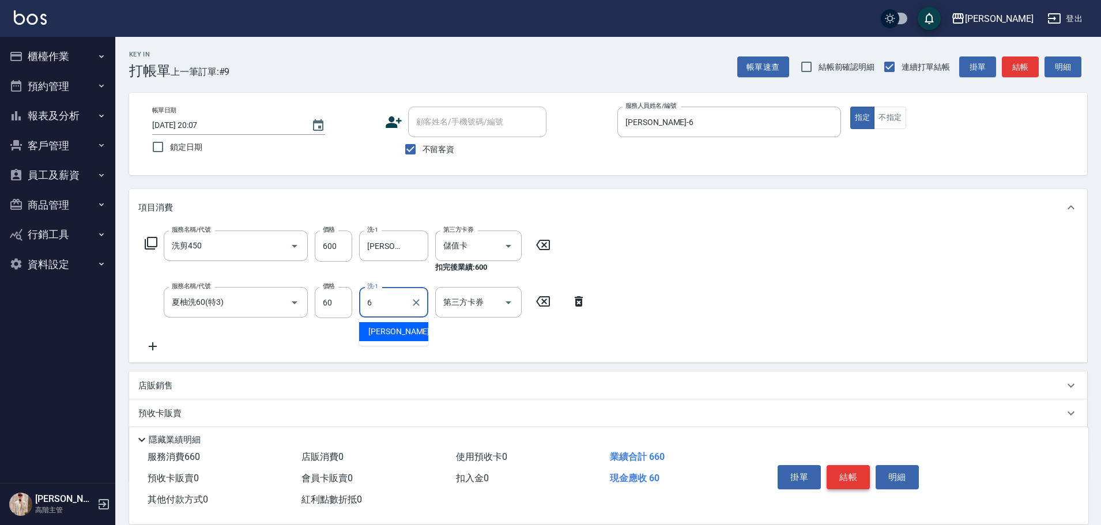
type input "[PERSON_NAME]-6"
click at [856, 471] on button "結帳" at bounding box center [848, 477] width 43 height 24
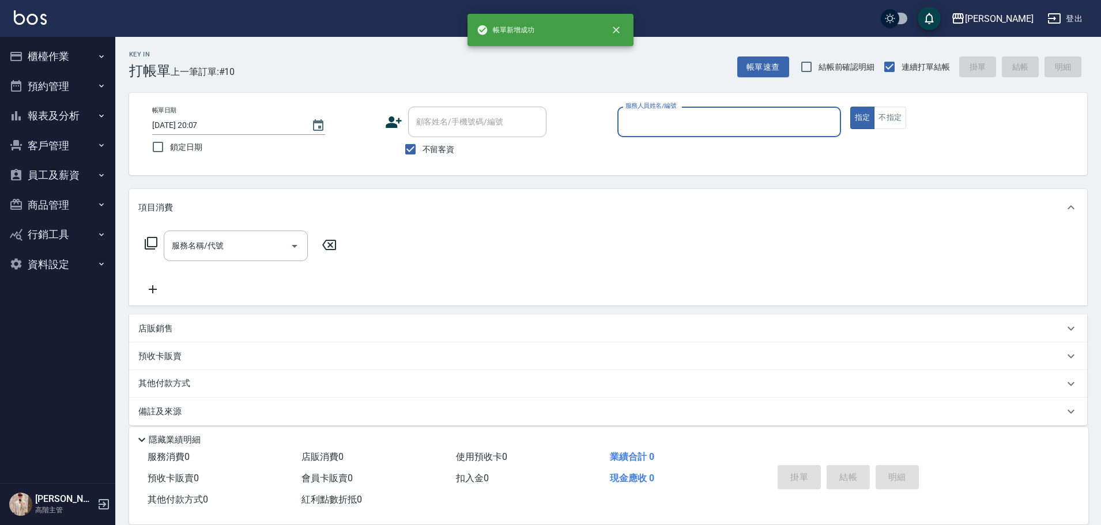
click at [88, 68] on button "櫃檯作業" at bounding box center [58, 57] width 106 height 30
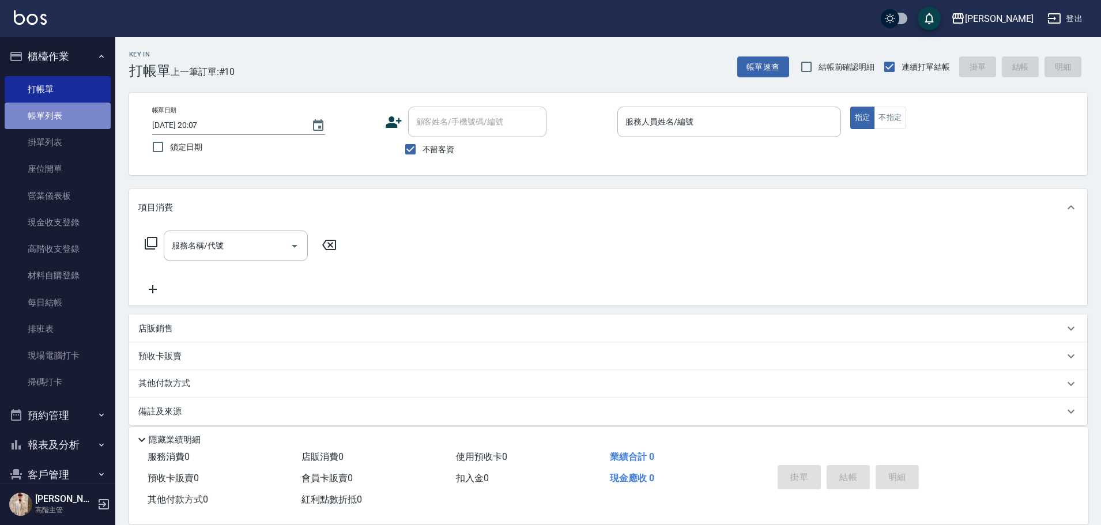
click at [79, 112] on link "帳單列表" at bounding box center [58, 116] width 106 height 27
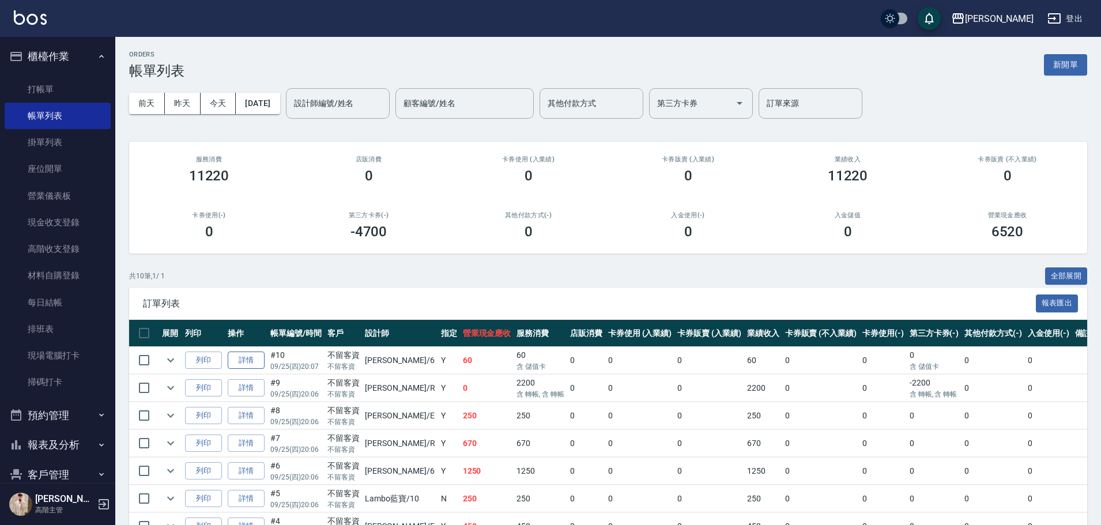
click at [237, 356] on link "詳情" at bounding box center [246, 361] width 37 height 18
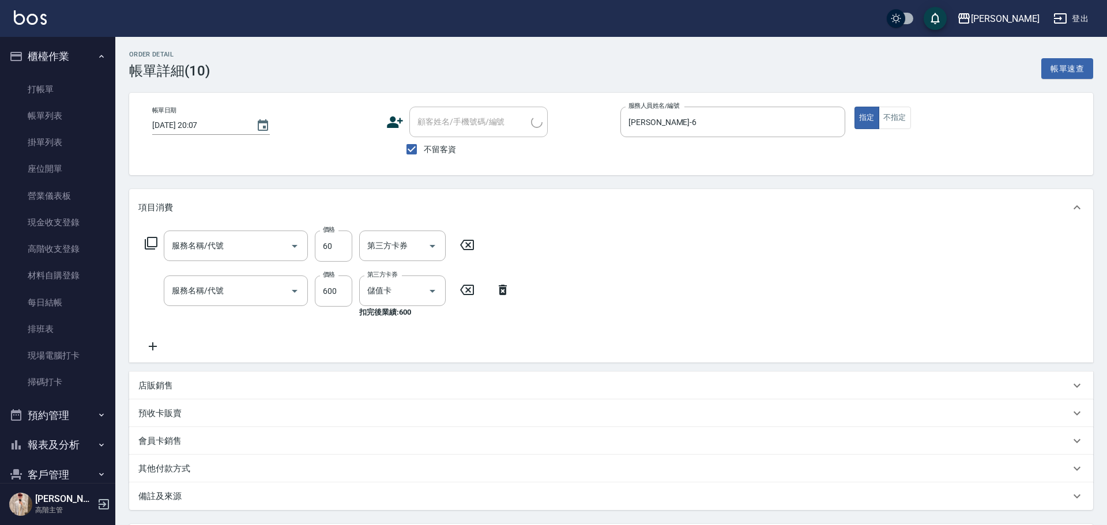
checkbox input "true"
type input "[PERSON_NAME]-6"
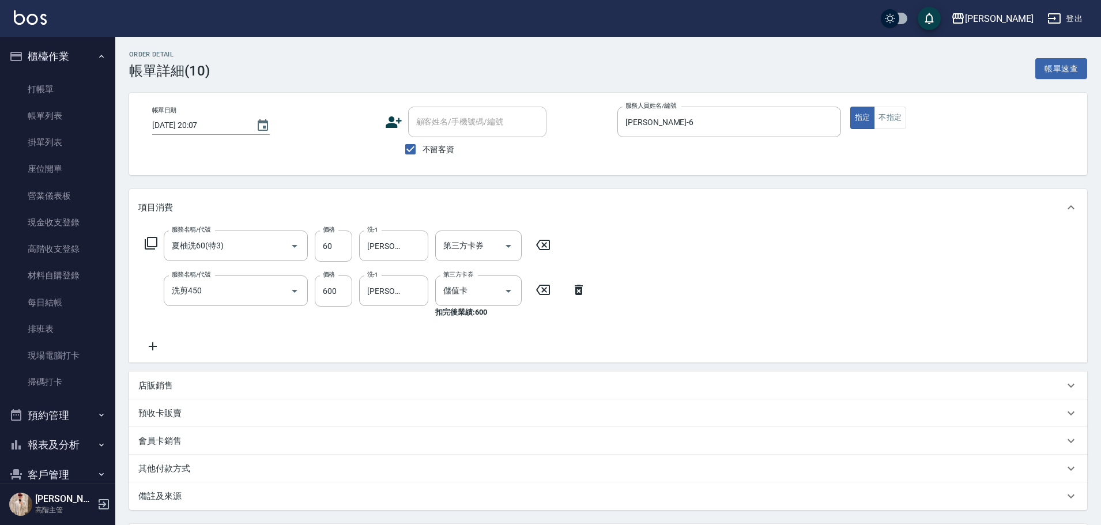
type input "夏柚洗60(特3)"
type input "洗剪450"
click at [508, 293] on icon "Open" at bounding box center [509, 291] width 14 height 14
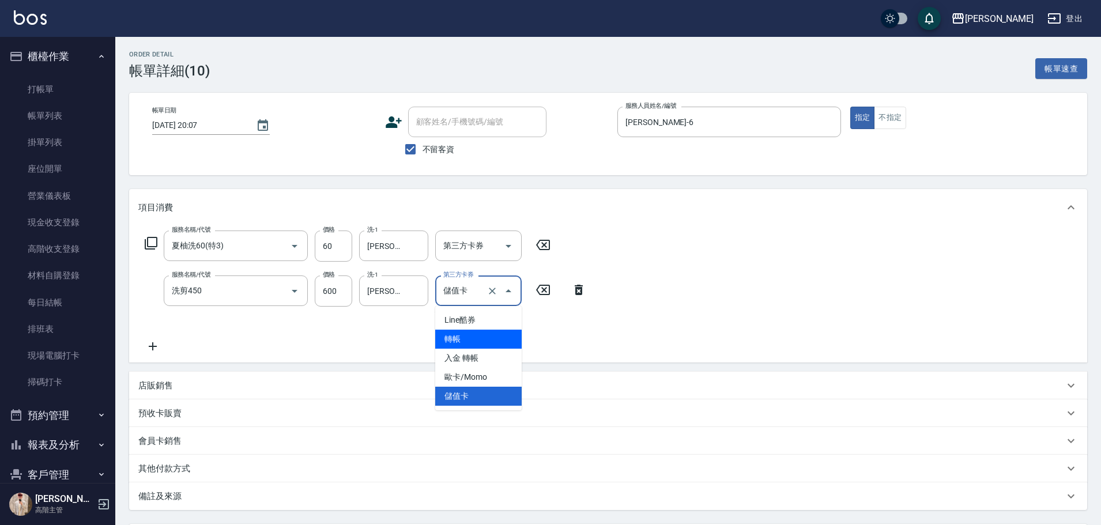
click at [507, 336] on span "轉帳" at bounding box center [478, 339] width 86 height 19
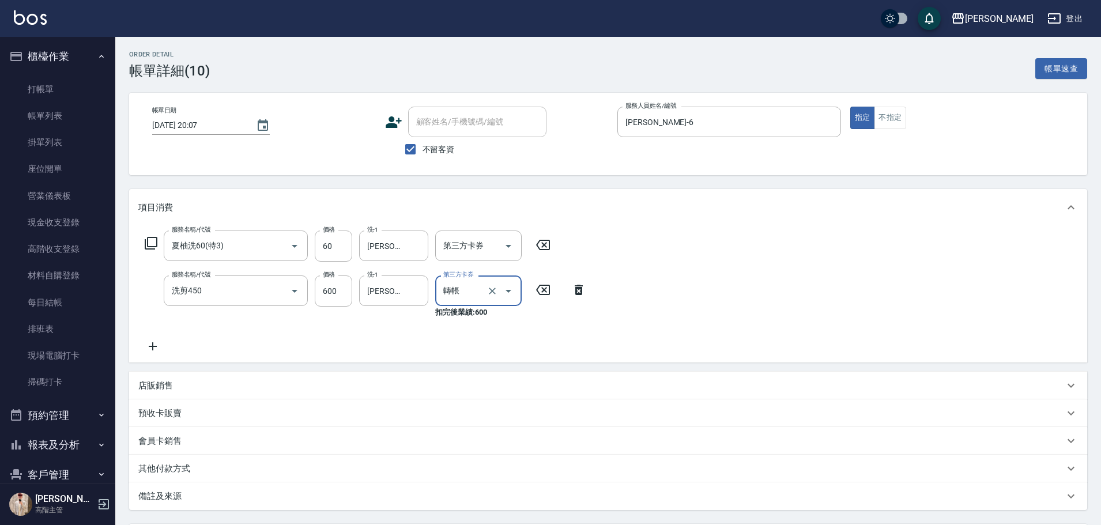
click at [507, 289] on icon "Open" at bounding box center [509, 291] width 14 height 14
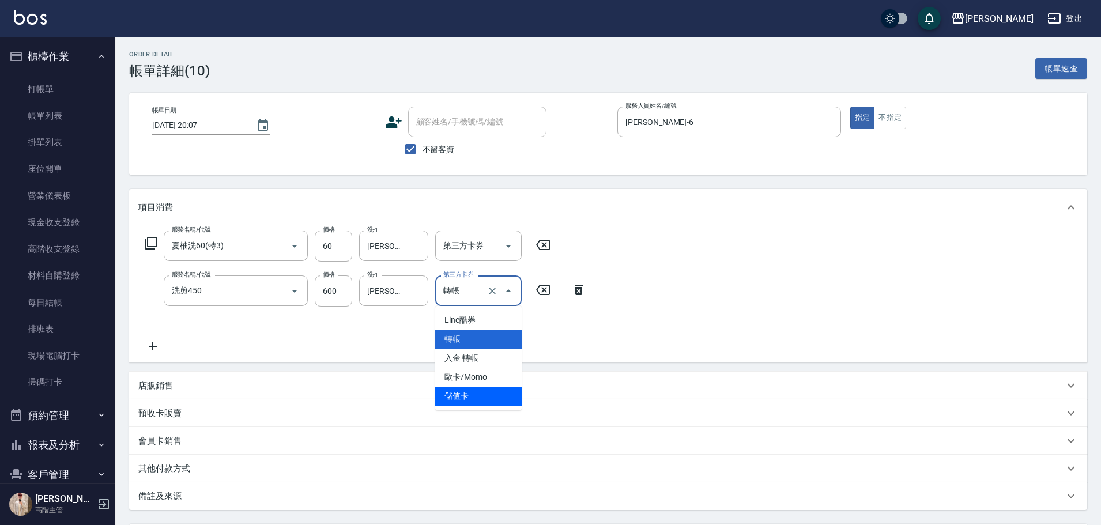
click at [479, 397] on span "儲值卡" at bounding box center [478, 396] width 86 height 19
type input "儲值卡"
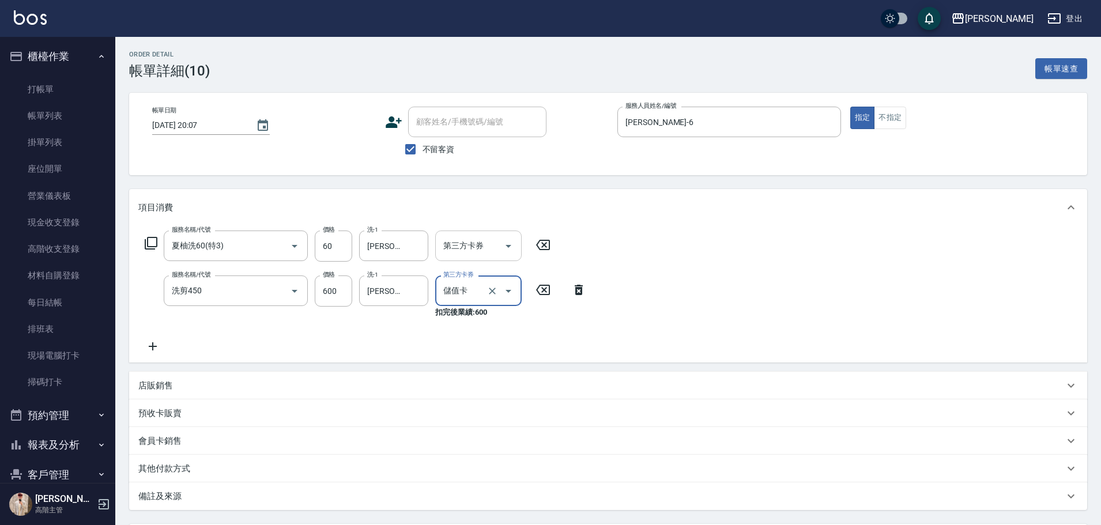
click at [500, 252] on div at bounding box center [507, 246] width 17 height 31
click at [504, 250] on icon "Open" at bounding box center [509, 246] width 14 height 14
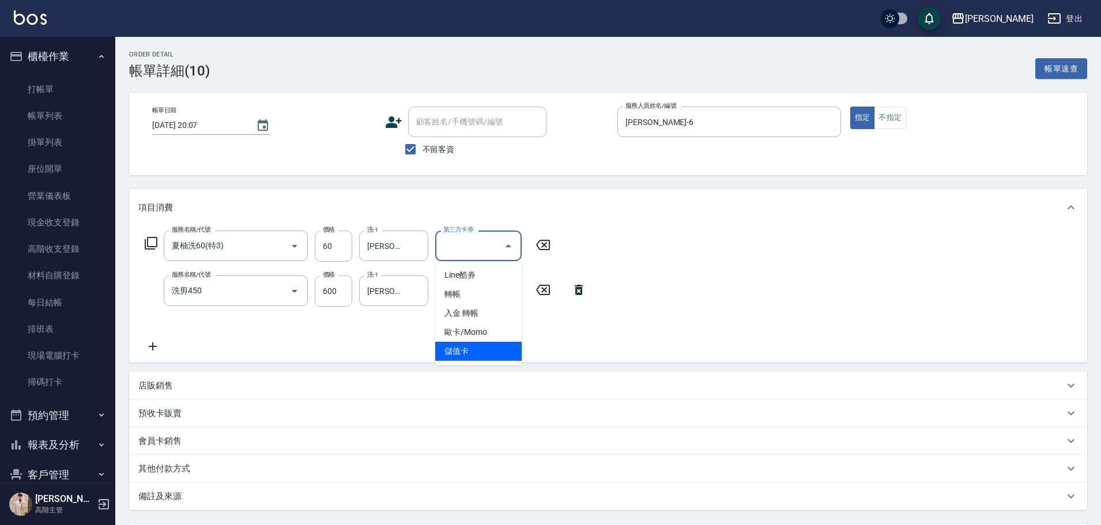
click at [478, 359] on span "儲值卡" at bounding box center [478, 351] width 86 height 19
type input "儲值卡"
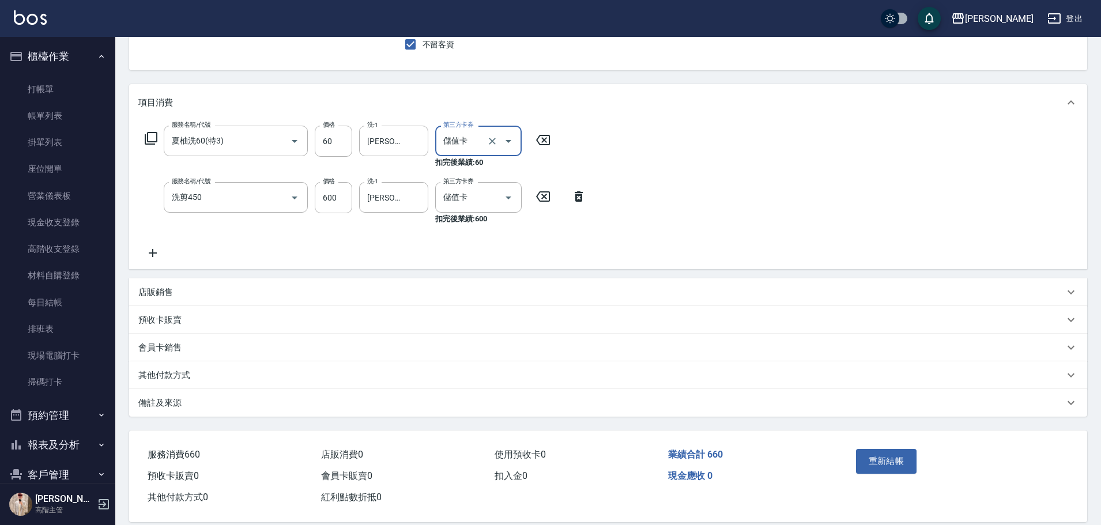
scroll to position [115, 0]
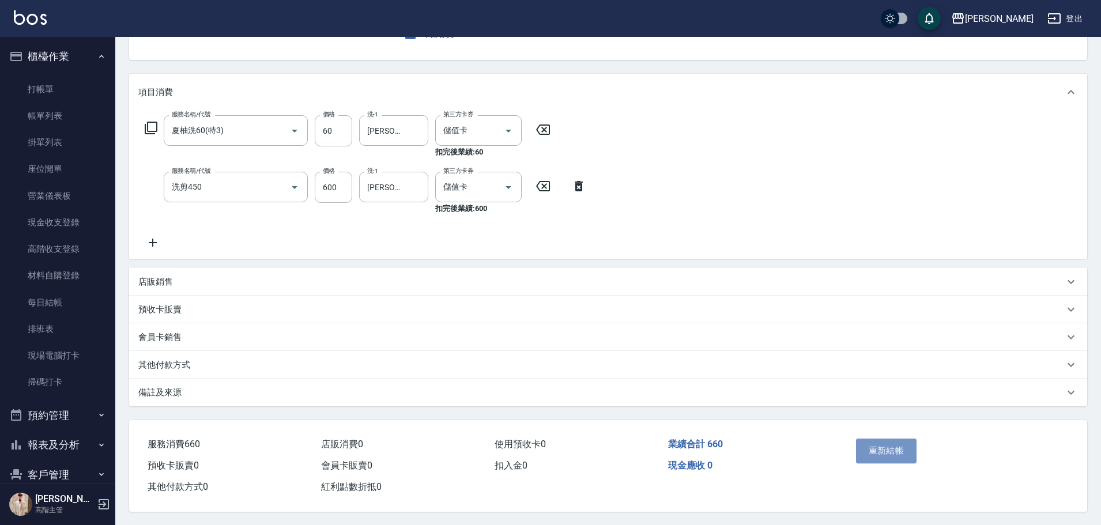
drag, startPoint x: 910, startPoint y: 446, endPoint x: 898, endPoint y: 438, distance: 14.9
click at [899, 440] on button "重新結帳" at bounding box center [886, 451] width 61 height 24
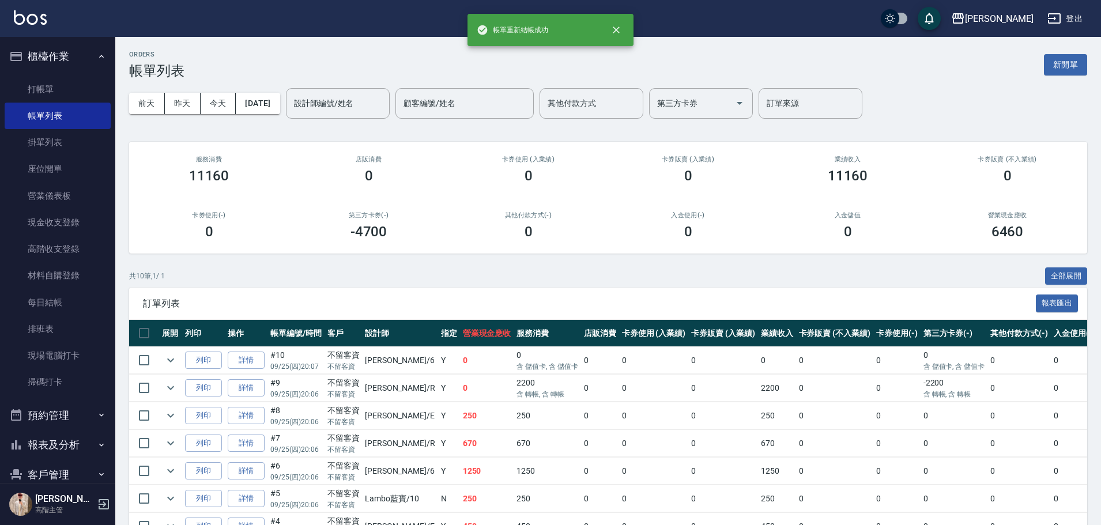
click at [62, 73] on ul "打帳單 帳單列表 掛單列表 座位開單 營業儀表板 現金收支登錄 高階收支登錄 材料自購登錄 每日結帳 排班表 現場電腦打卡 掃碼打卡" at bounding box center [58, 235] width 106 height 329
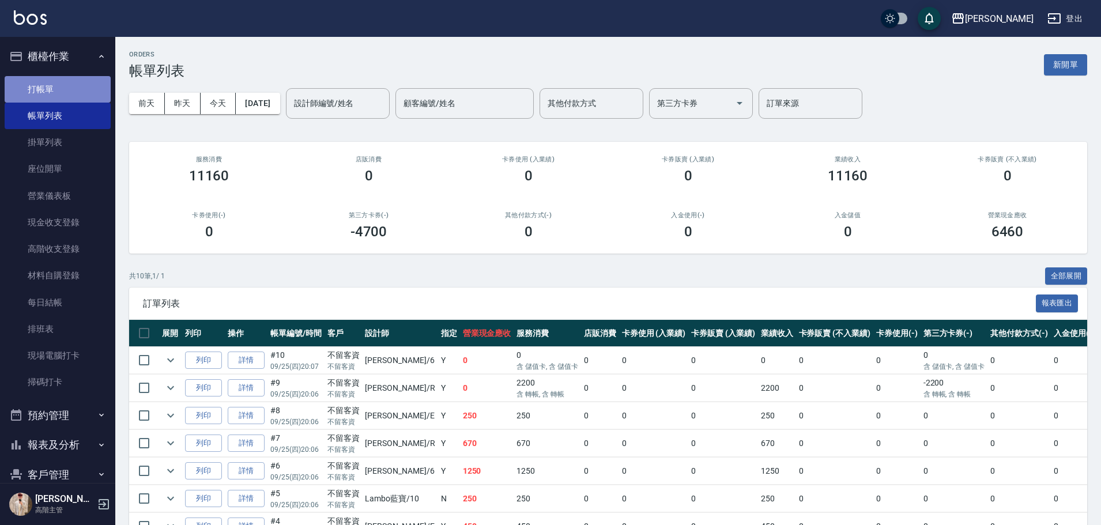
click at [59, 92] on link "打帳單" at bounding box center [58, 89] width 106 height 27
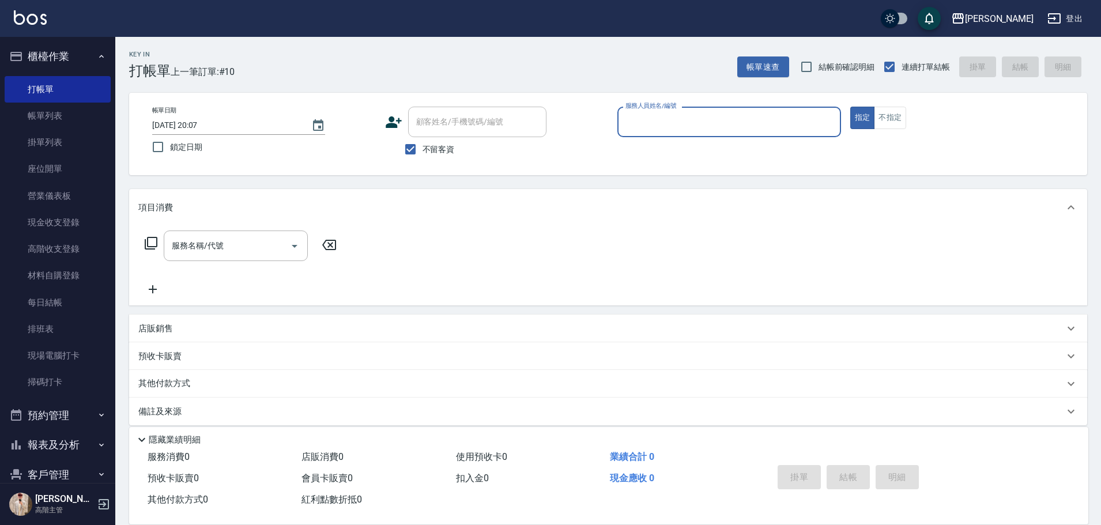
click at [715, 119] on input "服務人員姓名/編號" at bounding box center [729, 122] width 213 height 20
type input "Lambo藍寶-10"
type button "true"
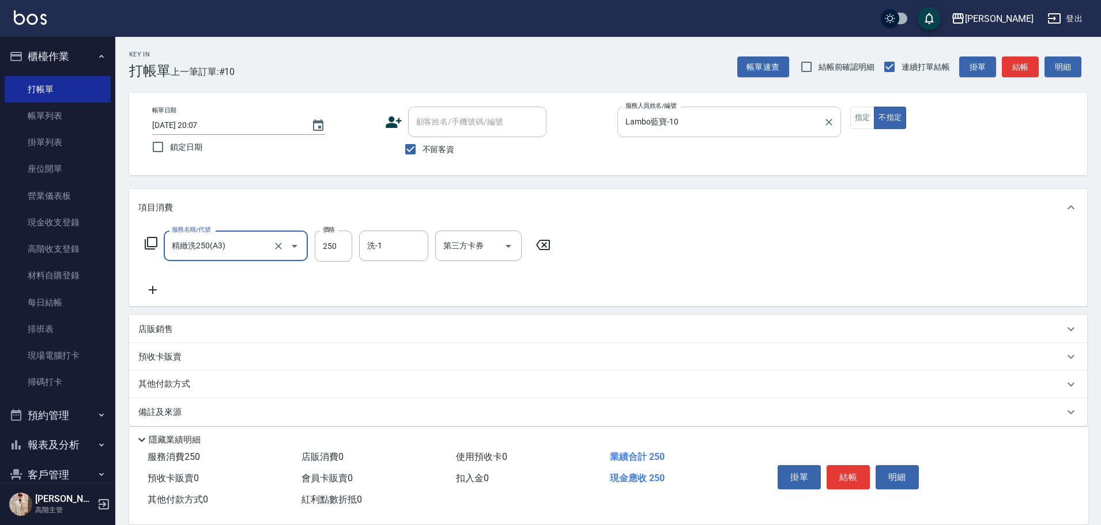
type input "精緻洗250(A3)"
type input "Lambo藍寶-10"
click at [847, 482] on button "結帳" at bounding box center [848, 477] width 43 height 24
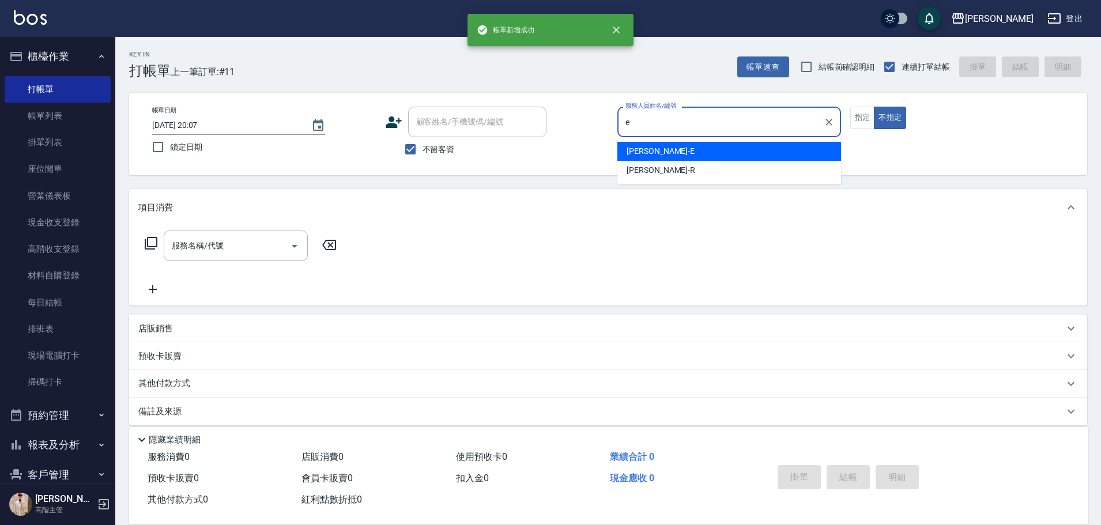
type input "e"
type button "false"
type input "[PERSON_NAME]"
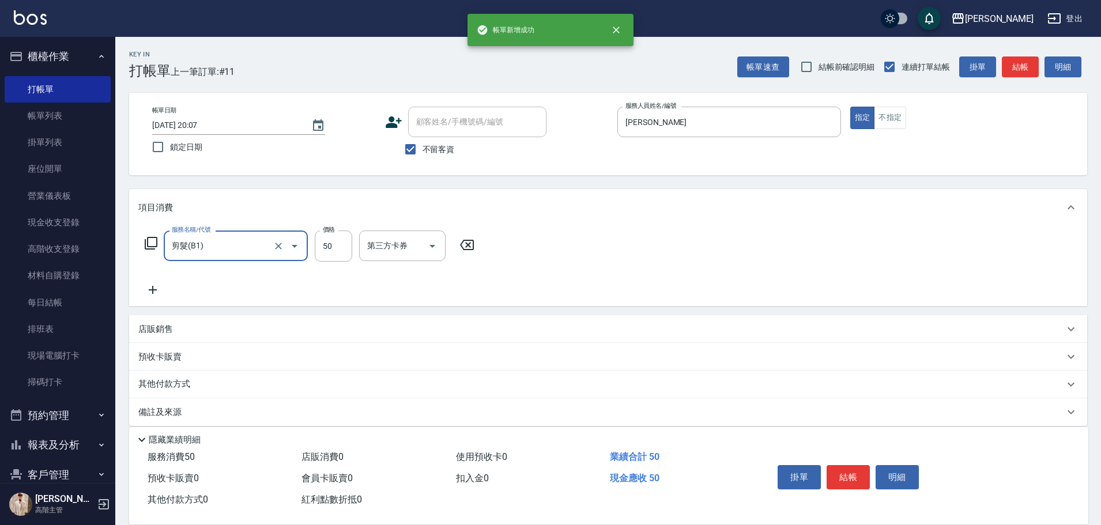
type input "剪髮(B1)"
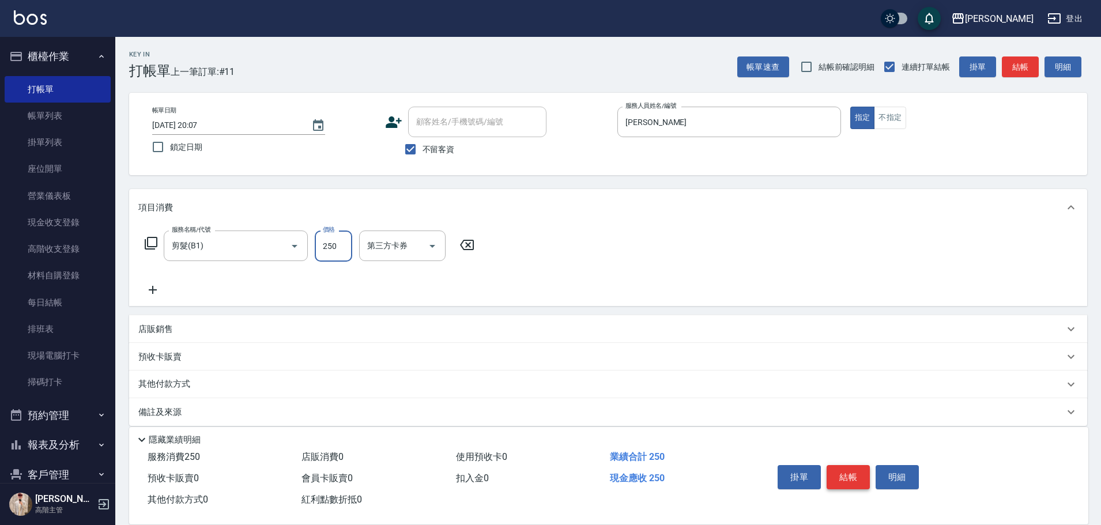
type input "250"
click at [843, 473] on button "結帳" at bounding box center [848, 477] width 43 height 24
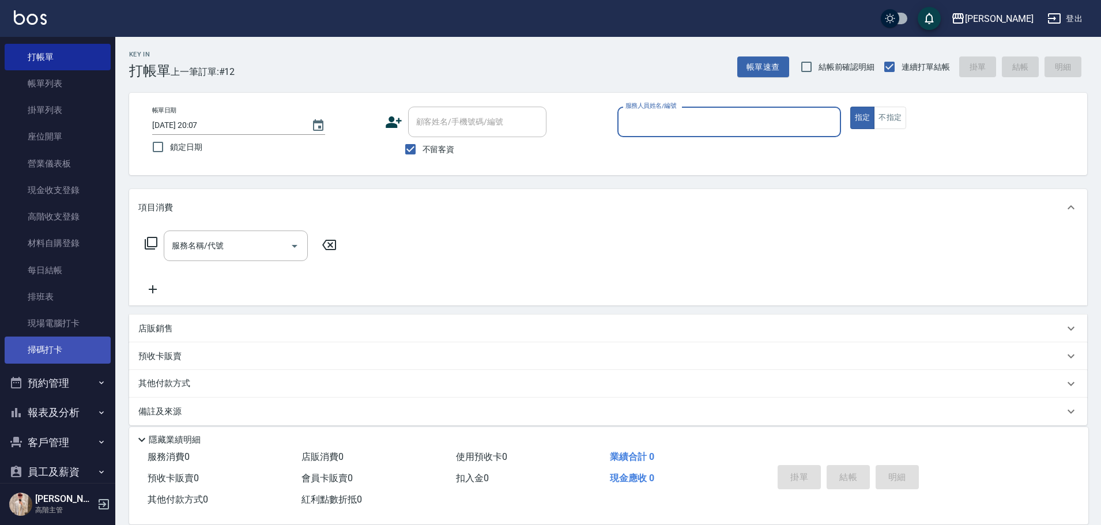
scroll to position [58, 0]
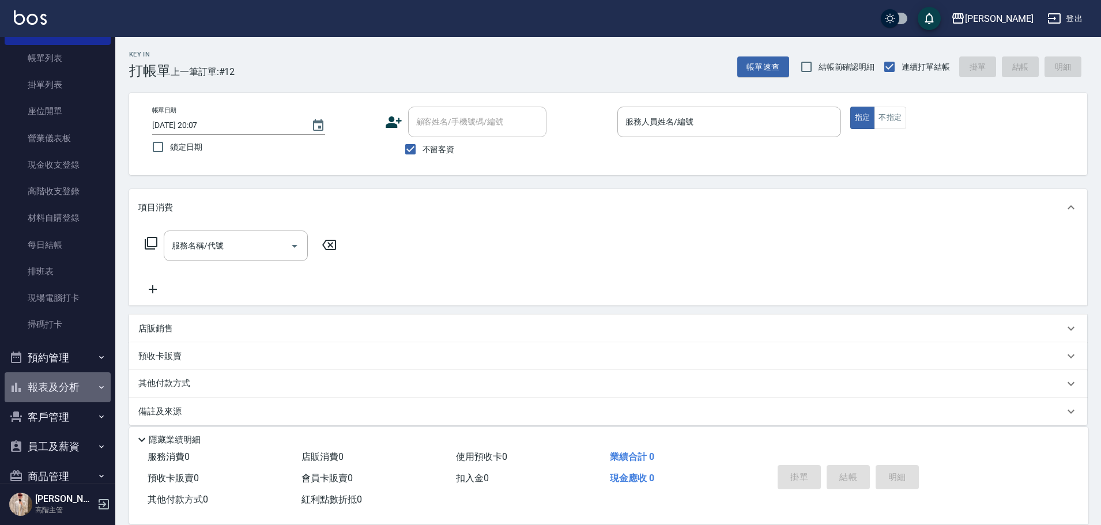
click at [89, 387] on button "報表及分析" at bounding box center [58, 387] width 106 height 30
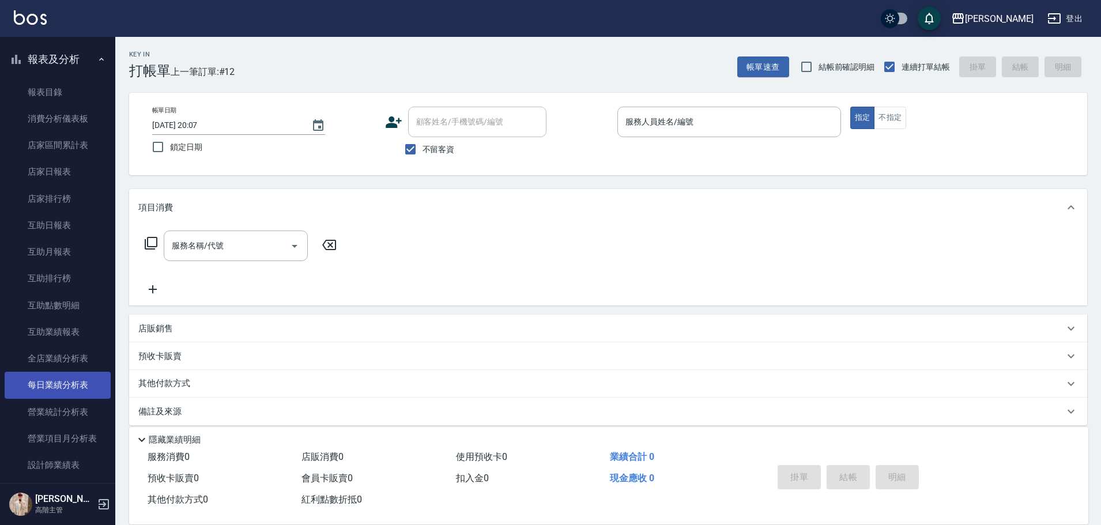
scroll to position [461, 0]
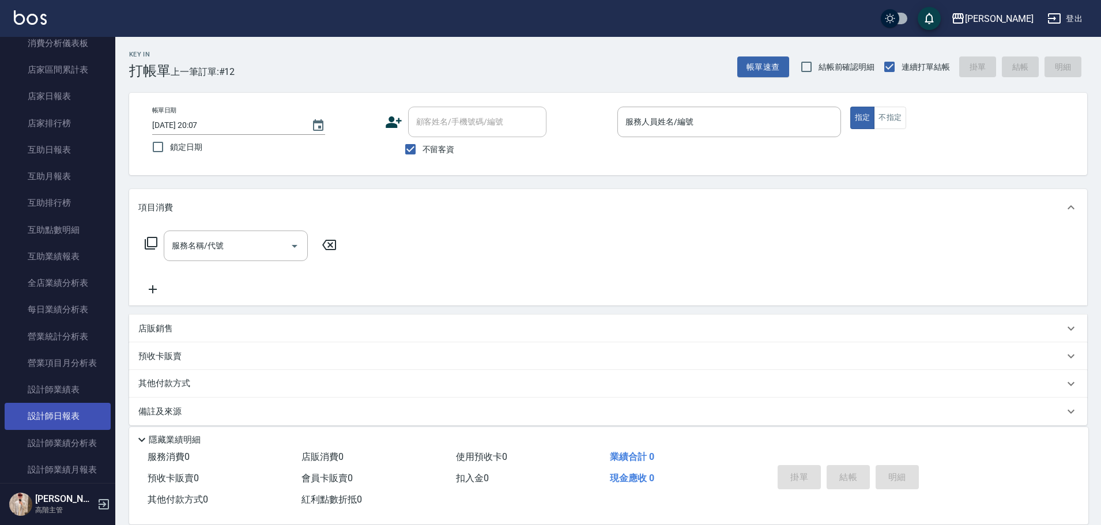
click at [74, 409] on link "設計師日報表" at bounding box center [58, 416] width 106 height 27
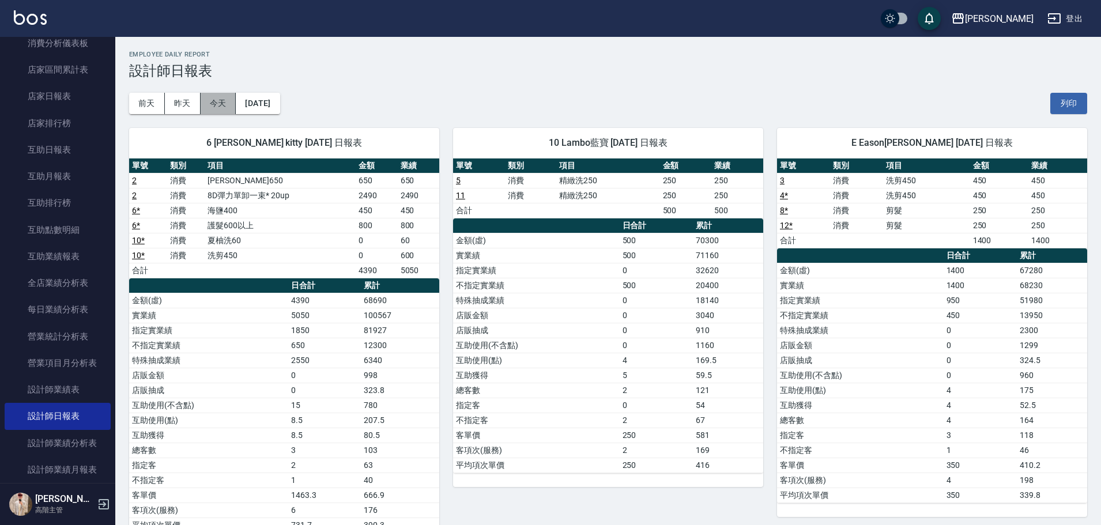
click at [224, 110] on button "今天" at bounding box center [219, 103] width 36 height 21
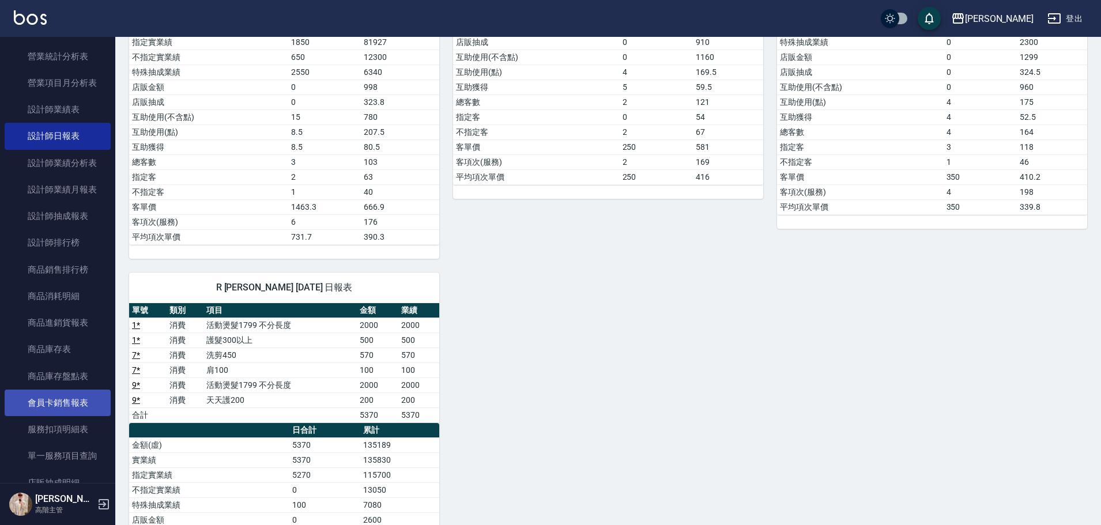
scroll to position [749, 0]
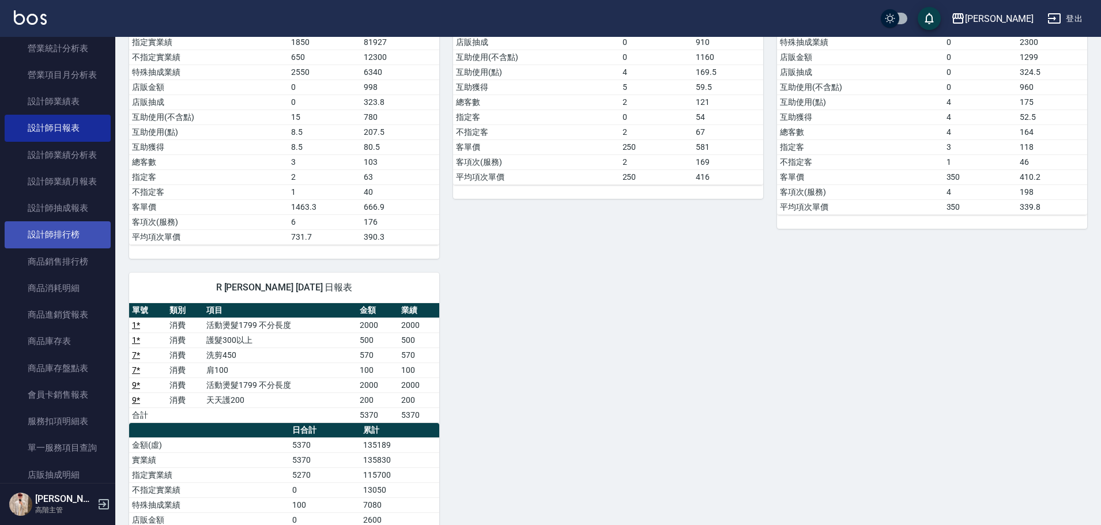
click at [78, 241] on link "設計師排行榜" at bounding box center [58, 234] width 106 height 27
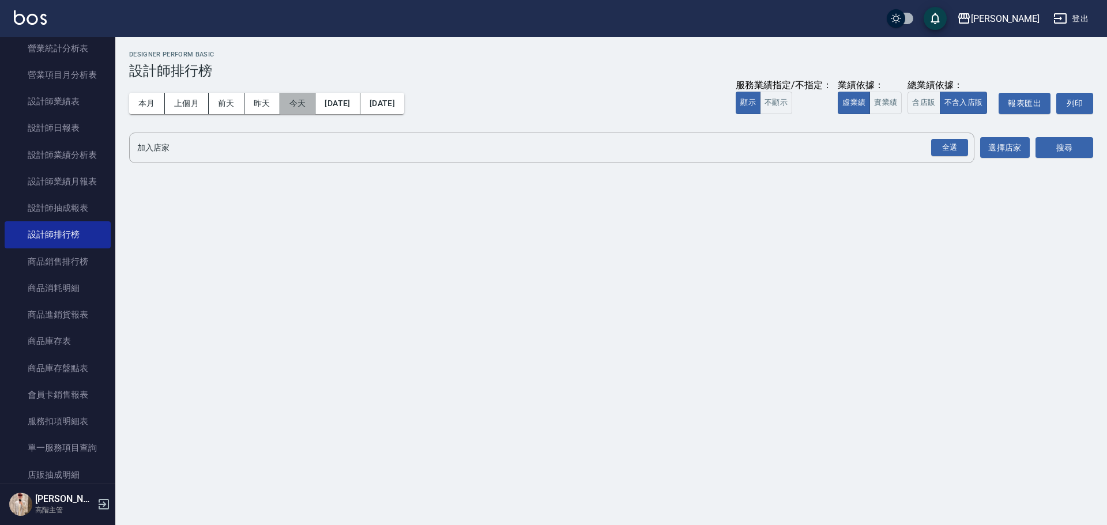
click at [291, 105] on button "今天" at bounding box center [298, 103] width 36 height 21
click at [137, 105] on button "本月" at bounding box center [147, 103] width 36 height 21
click at [881, 105] on button "實業績" at bounding box center [885, 103] width 32 height 22
click at [954, 146] on div "全選" at bounding box center [949, 148] width 37 height 18
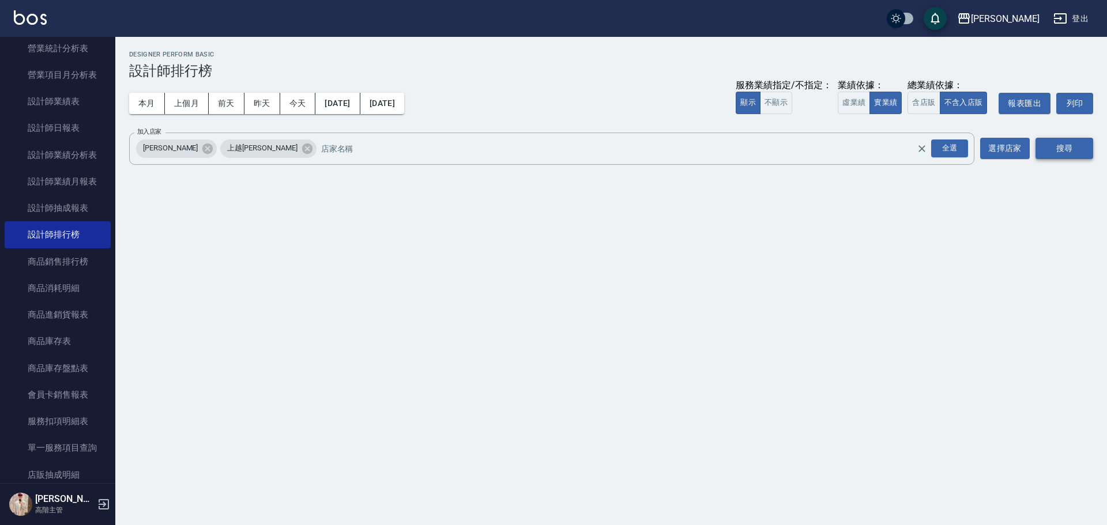
click at [1056, 143] on button "搜尋" at bounding box center [1064, 148] width 58 height 21
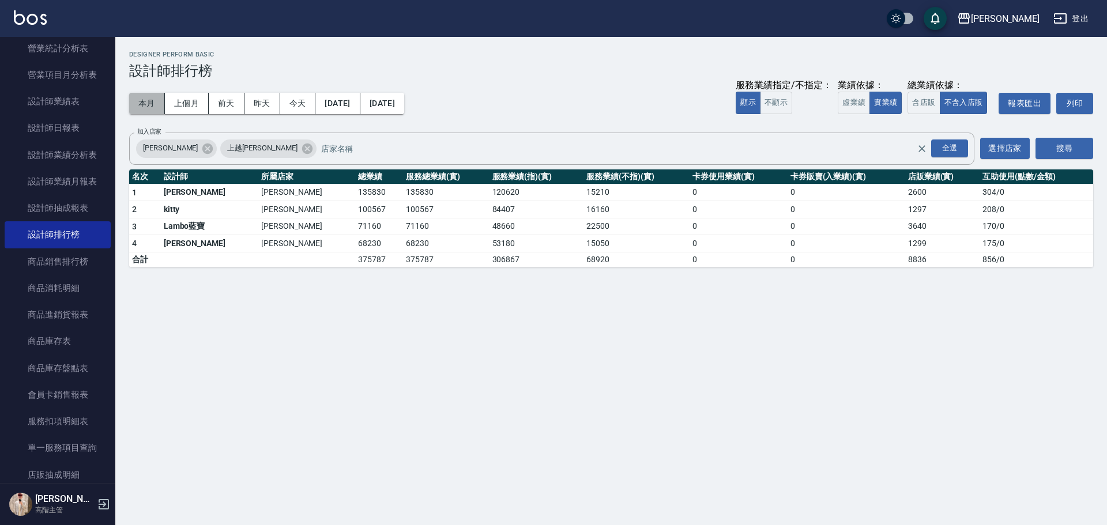
click at [151, 101] on button "本月" at bounding box center [147, 103] width 36 height 21
click at [24, 12] on img at bounding box center [30, 17] width 33 height 14
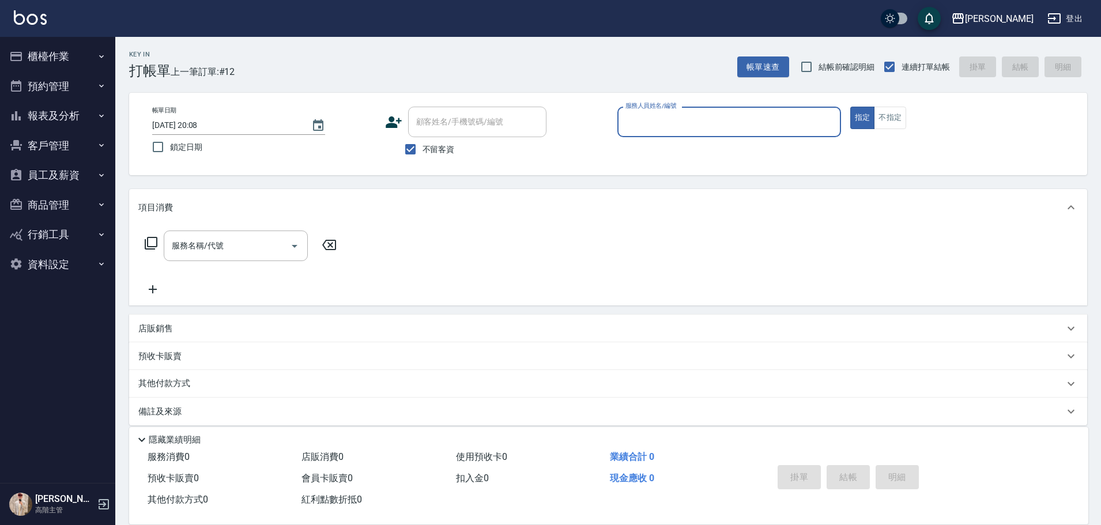
click at [165, 328] on p "店販銷售" at bounding box center [155, 329] width 35 height 12
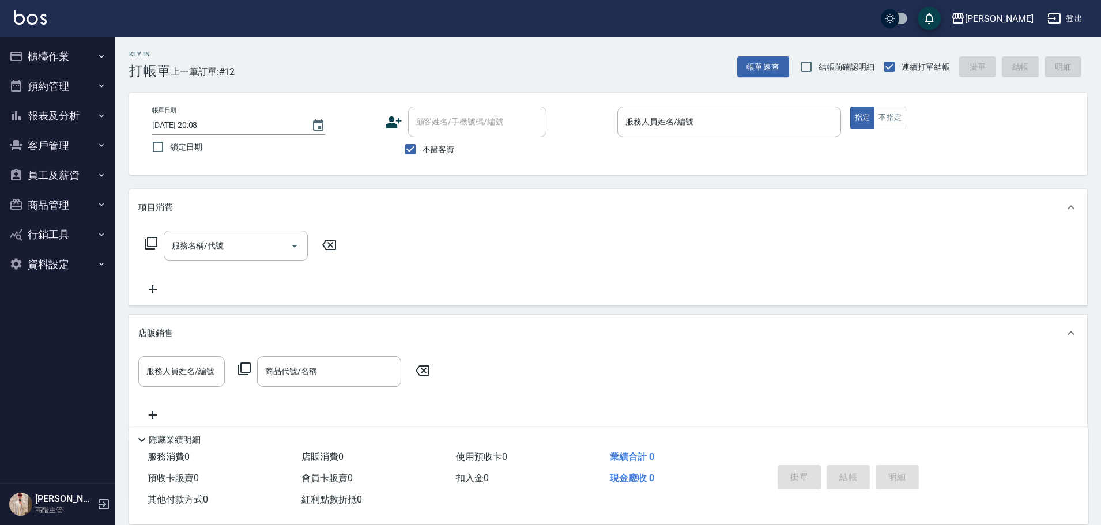
click at [244, 375] on icon at bounding box center [244, 369] width 13 height 13
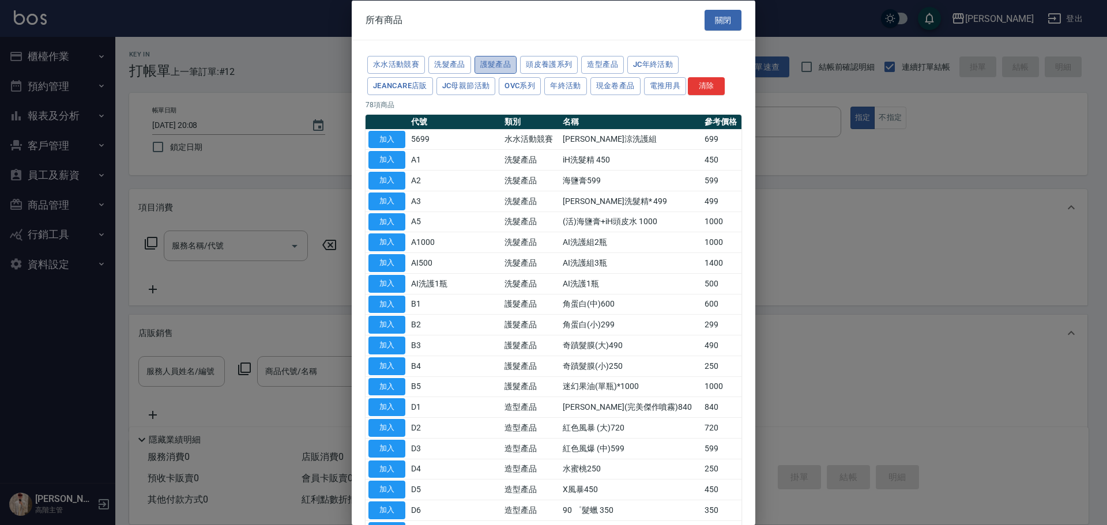
click at [492, 63] on button "護髮產品" at bounding box center [495, 65] width 43 height 18
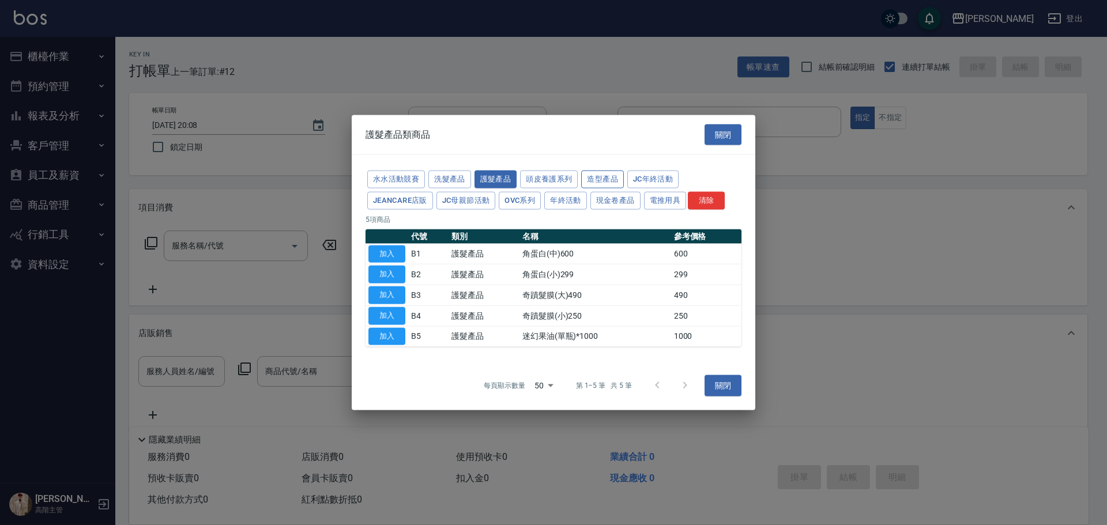
click at [618, 179] on button "造型產品" at bounding box center [602, 180] width 43 height 18
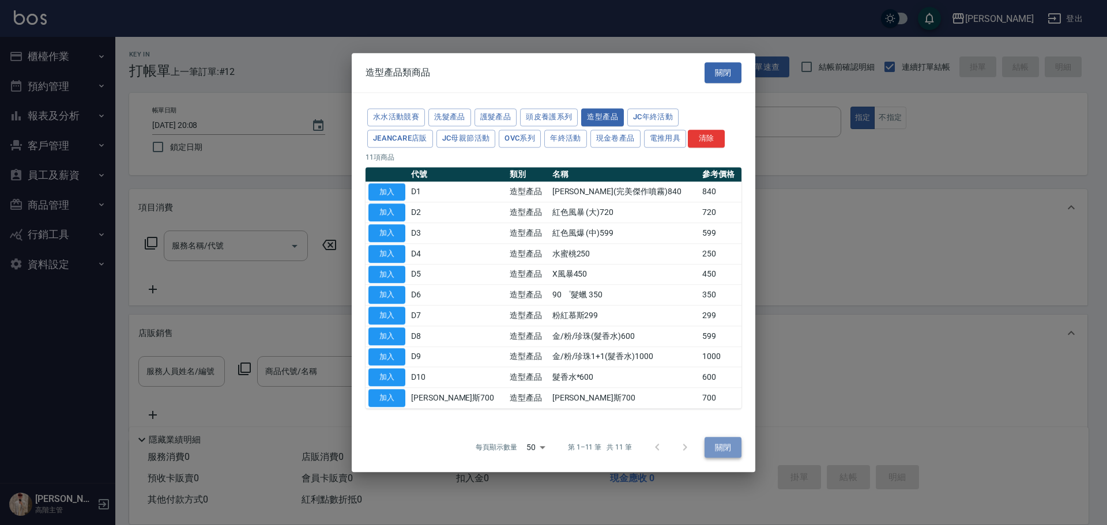
click at [725, 444] on button "關閉" at bounding box center [722, 447] width 37 height 21
